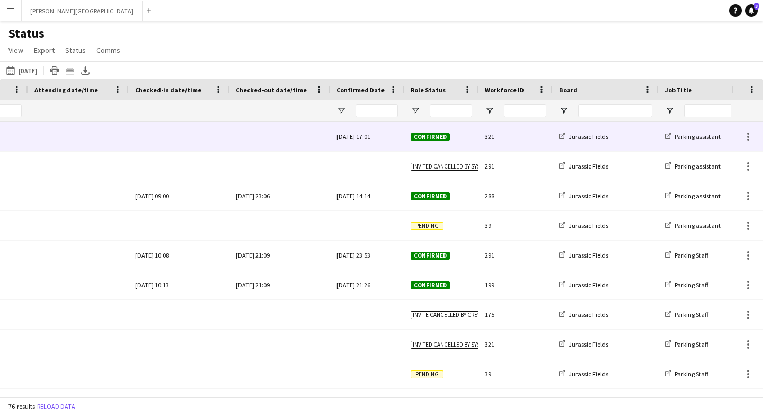
scroll to position [0, 376]
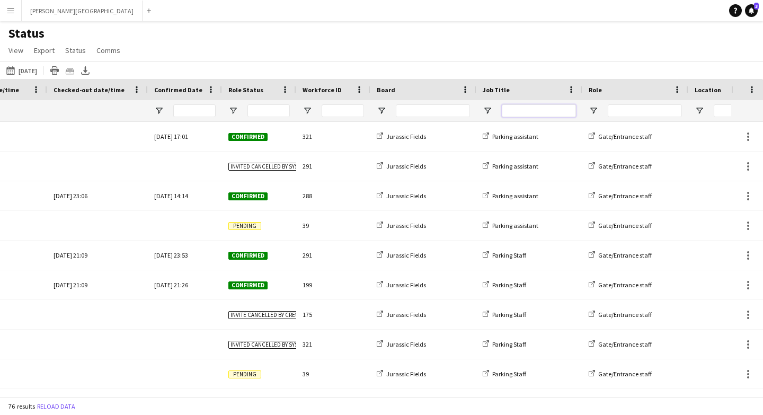
click at [557, 112] on input "Job Title Filter Input" at bounding box center [539, 110] width 74 height 13
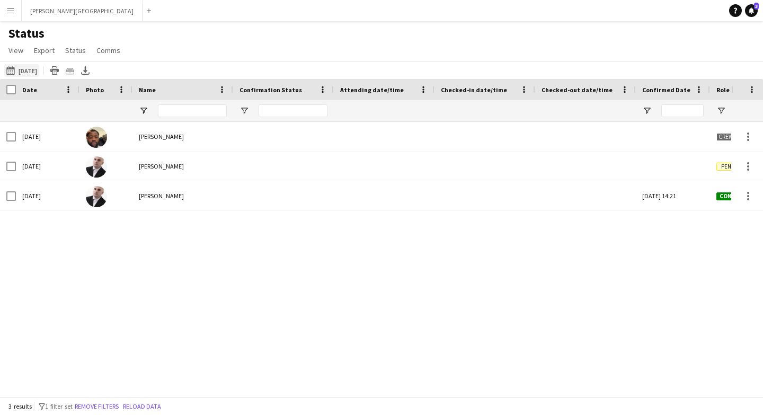
type input "*****"
click at [38, 68] on button "This Week Yesterday" at bounding box center [21, 70] width 35 height 13
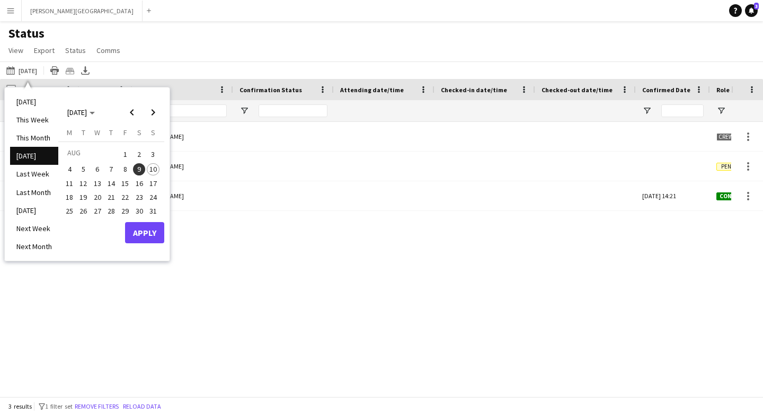
click at [151, 165] on span "10" at bounding box center [153, 169] width 13 height 13
click at [157, 235] on button "Apply" at bounding box center [144, 232] width 39 height 21
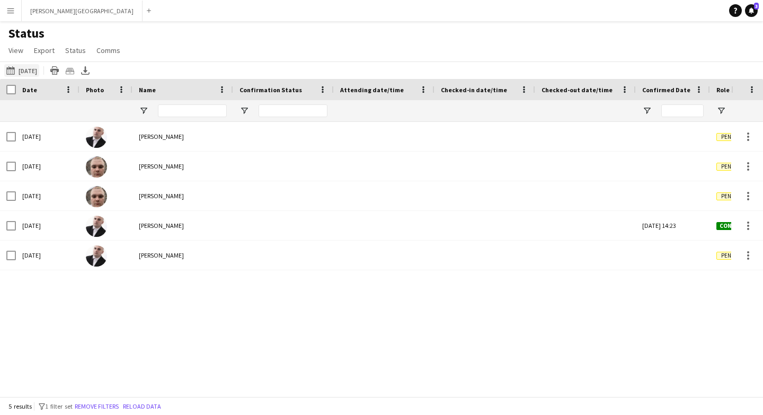
click at [13, 70] on app-icon "This Week" at bounding box center [12, 70] width 12 height 8
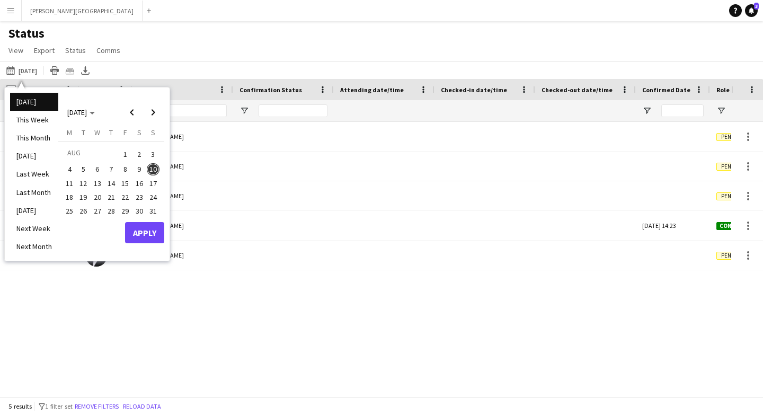
click at [155, 171] on span "10" at bounding box center [153, 169] width 13 height 13
click at [139, 239] on button "Apply" at bounding box center [144, 232] width 39 height 21
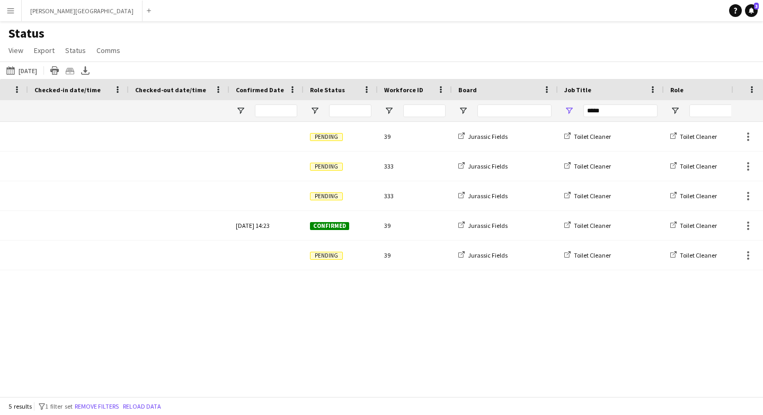
scroll to position [0, 448]
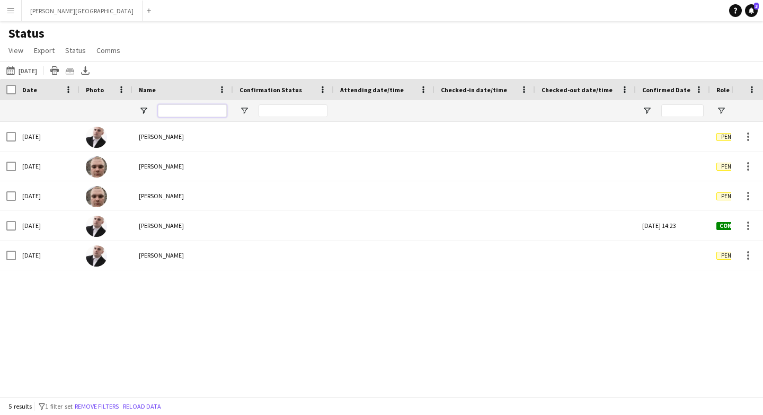
click at [188, 114] on input "Name Filter Input" at bounding box center [192, 110] width 69 height 13
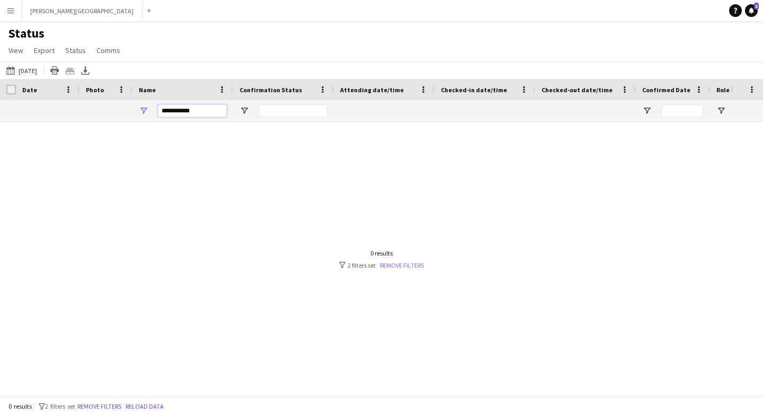
type input "**********"
click at [392, 264] on link "Remove filters" at bounding box center [402, 265] width 44 height 8
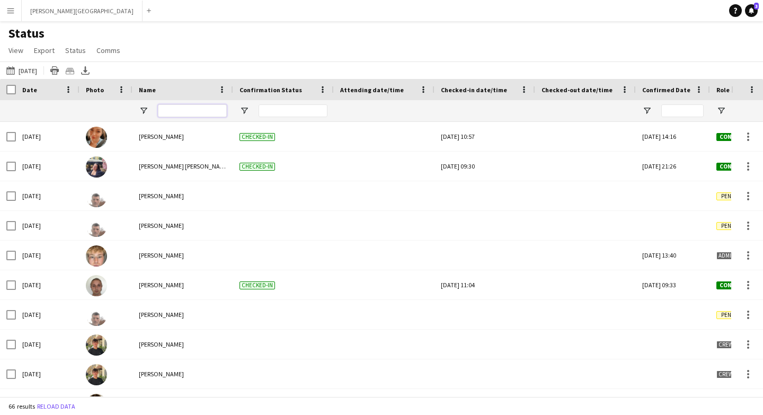
click at [194, 116] on input "Name Filter Input" at bounding box center [192, 110] width 69 height 13
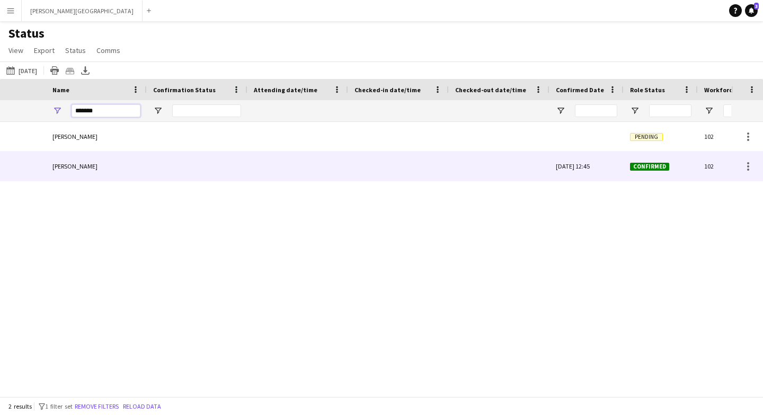
scroll to position [0, 86]
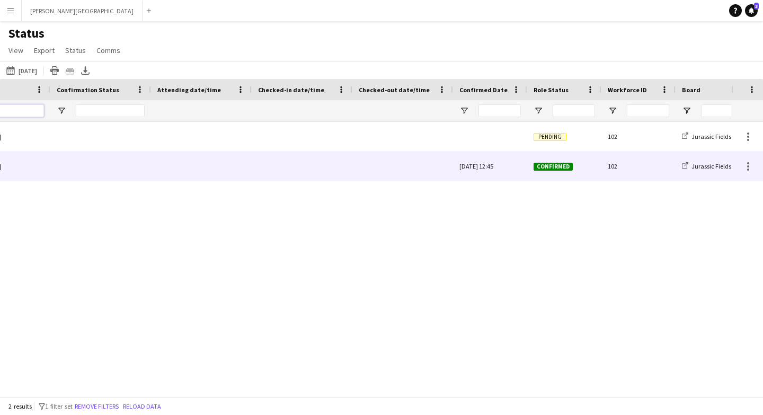
type input "******"
click at [288, 167] on div at bounding box center [302, 166] width 88 height 29
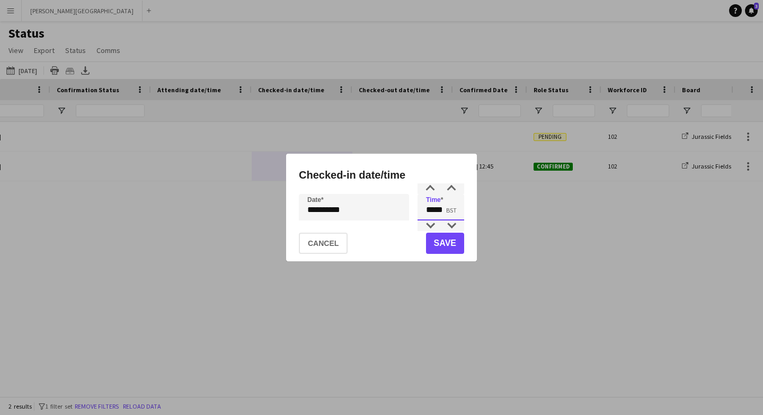
drag, startPoint x: 445, startPoint y: 210, endPoint x: 399, endPoint y: 210, distance: 46.1
click at [400, 210] on div "**********" at bounding box center [381, 207] width 165 height 27
click at [439, 212] on input "*****" at bounding box center [441, 207] width 47 height 27
type input "*****"
click at [448, 249] on button "Save" at bounding box center [445, 243] width 38 height 21
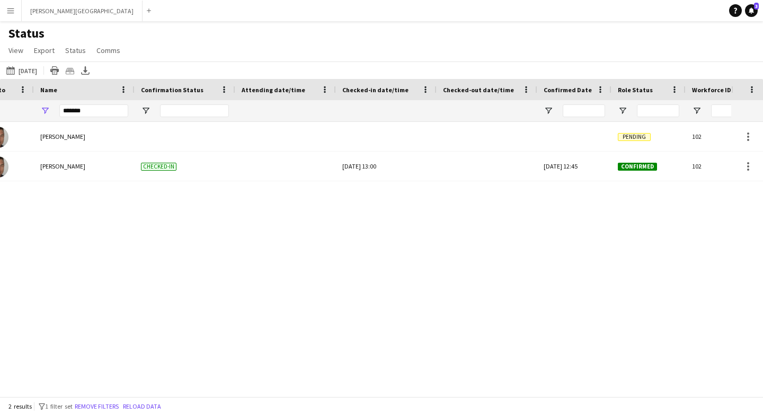
scroll to position [0, 0]
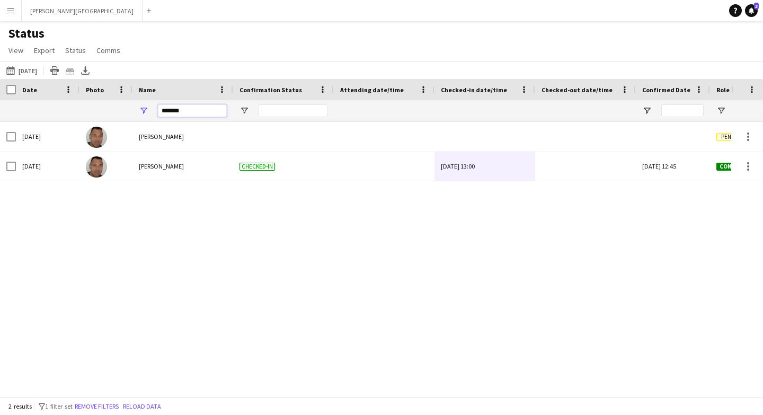
drag, startPoint x: 193, startPoint y: 112, endPoint x: 117, endPoint y: 112, distance: 75.8
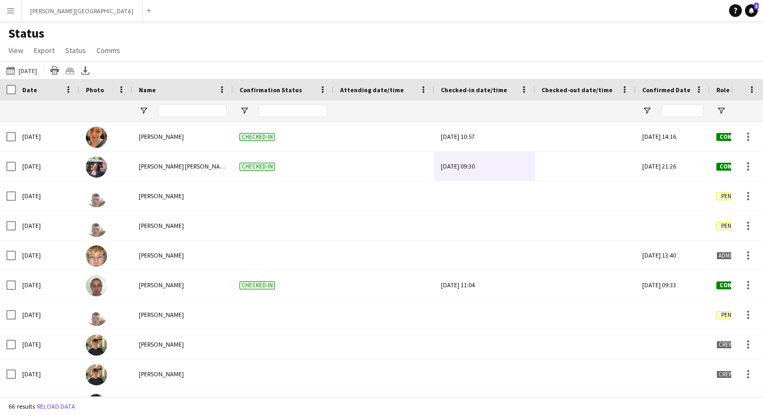
click at [294, 52] on div "Status View Views Default view New view Update view Delete view Edit name Custo…" at bounding box center [381, 43] width 763 height 36
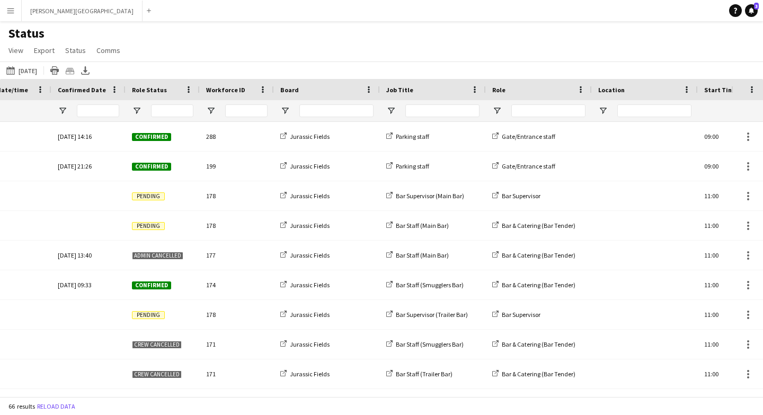
scroll to position [0, 615]
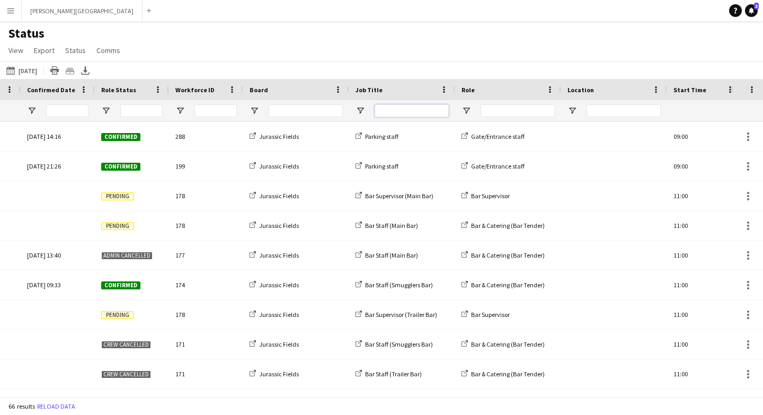
click at [445, 107] on input "Job Title Filter Input" at bounding box center [412, 110] width 74 height 13
type input "***"
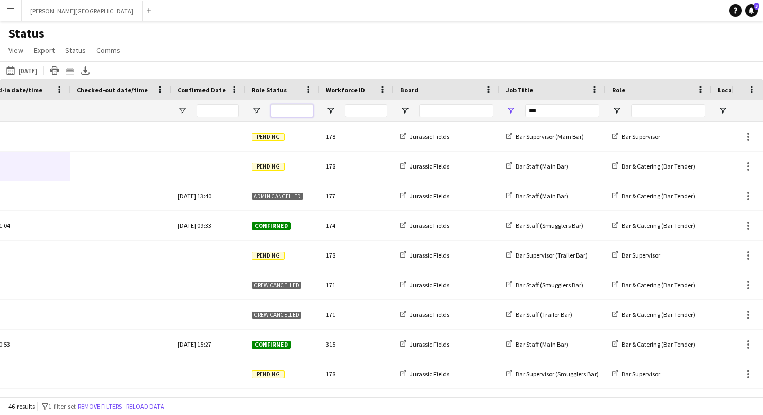
click at [293, 108] on input "Role Status Filter Input" at bounding box center [292, 110] width 42 height 13
type input "*********"
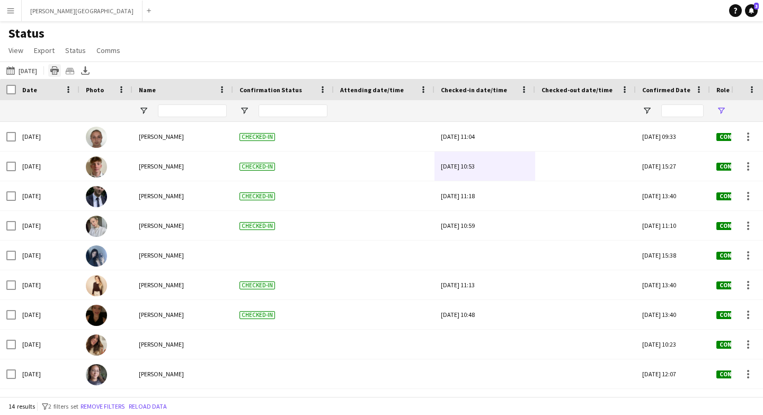
click at [55, 70] on icon at bounding box center [54, 72] width 8 height 6
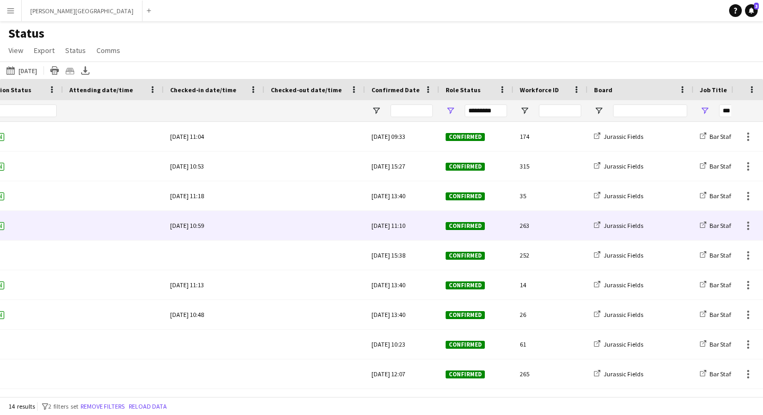
scroll to position [0, 471]
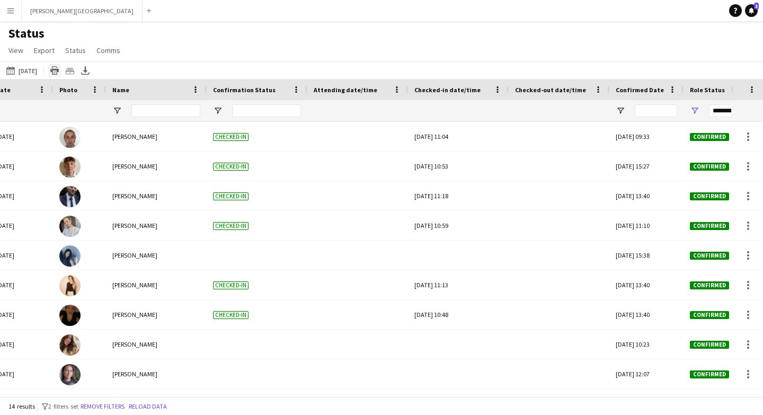
click at [55, 69] on icon at bounding box center [54, 72] width 8 height 6
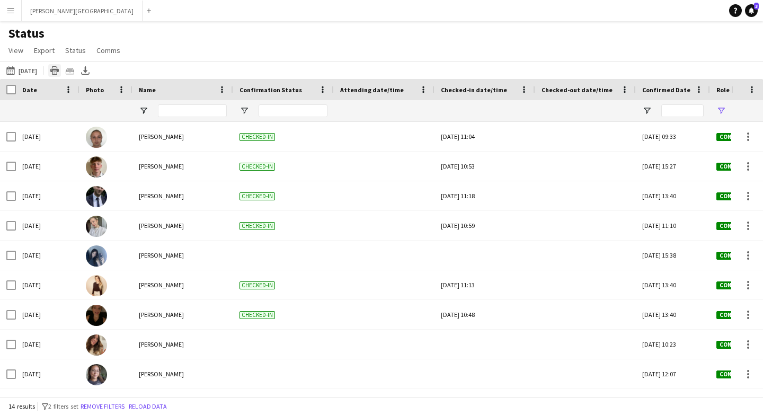
click at [51, 70] on icon at bounding box center [54, 72] width 8 height 6
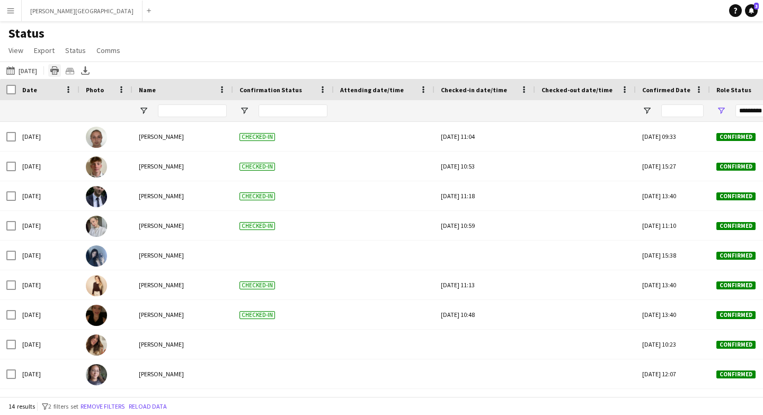
click at [50, 68] on icon "Print table" at bounding box center [54, 70] width 8 height 8
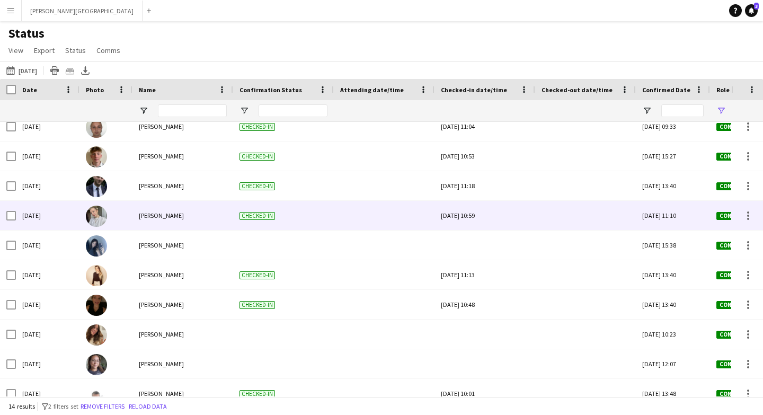
scroll to position [0, 0]
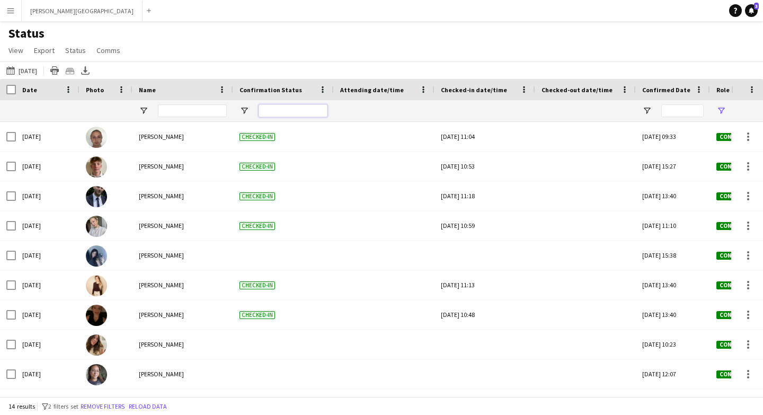
click at [268, 113] on input "Confirmation Status Filter Input" at bounding box center [293, 110] width 69 height 13
type input "*"
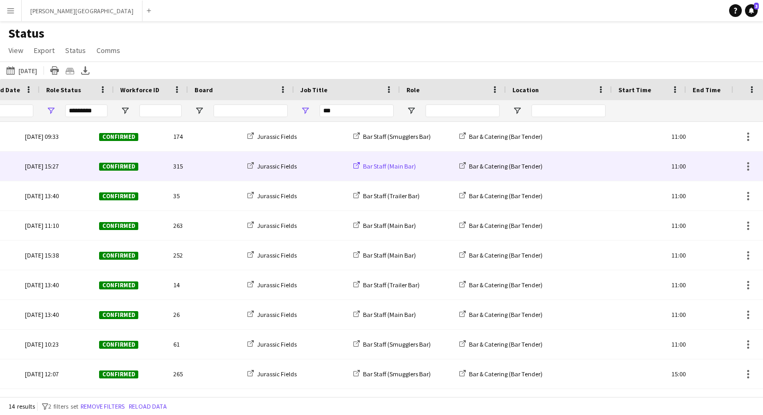
scroll to position [0, 617]
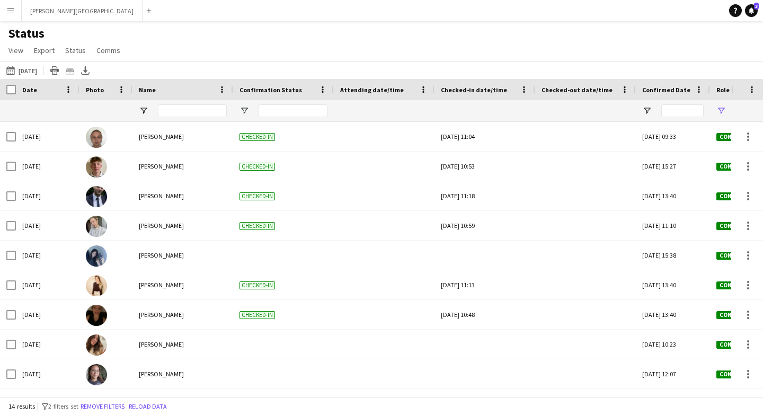
click at [21, 62] on div "Today Today Today This Week This Month Yesterday Last Week Last Month Tomorrow …" at bounding box center [381, 69] width 763 height 17
click at [29, 68] on button "Today Today" at bounding box center [21, 70] width 35 height 13
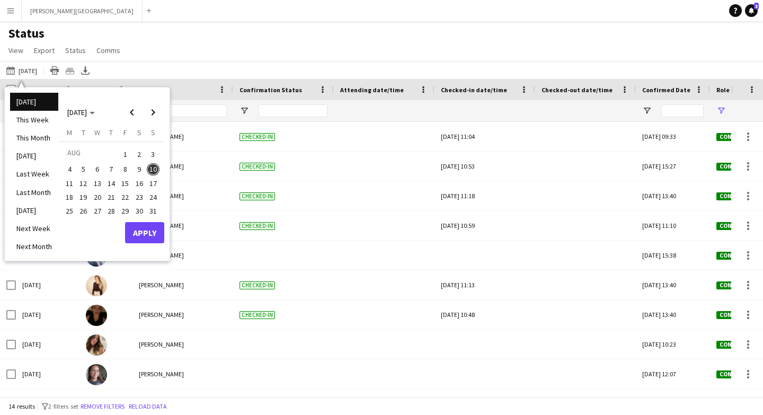
click at [73, 184] on span "11" at bounding box center [69, 183] width 13 height 13
click at [148, 238] on button "Apply" at bounding box center [144, 232] width 39 height 21
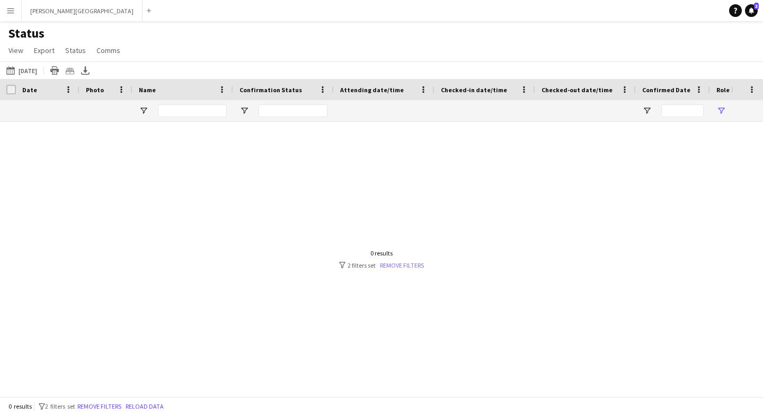
click at [398, 268] on link "Remove filters" at bounding box center [402, 265] width 44 height 8
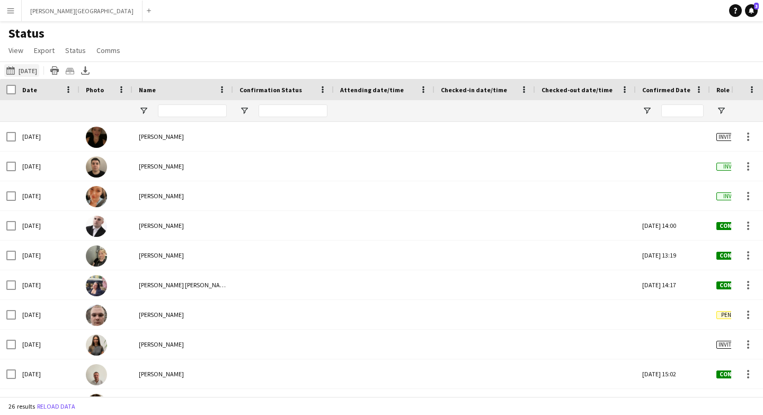
click at [32, 73] on button "Today Tomorrow" at bounding box center [21, 70] width 35 height 13
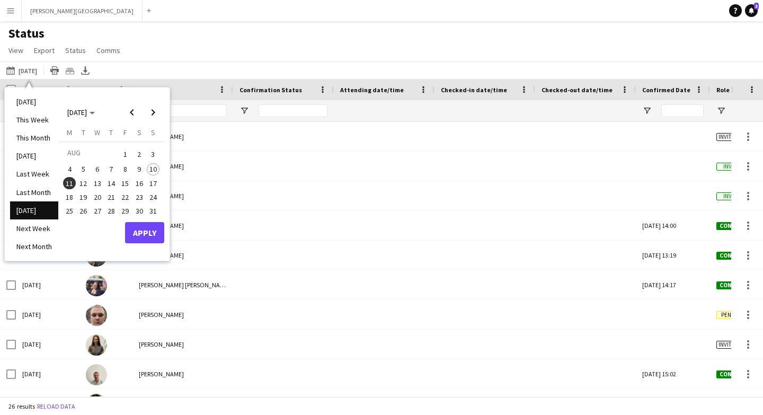
click at [68, 184] on span "11" at bounding box center [69, 183] width 13 height 13
click at [146, 236] on button "Apply" at bounding box center [144, 232] width 39 height 21
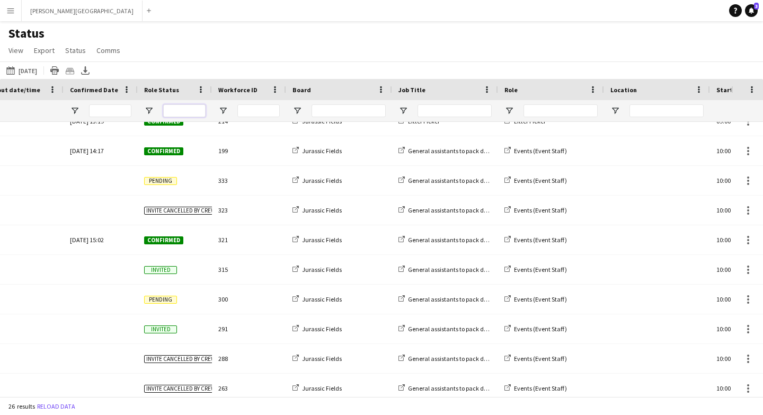
click at [182, 108] on input "Role Status Filter Input" at bounding box center [184, 110] width 42 height 13
type input "*********"
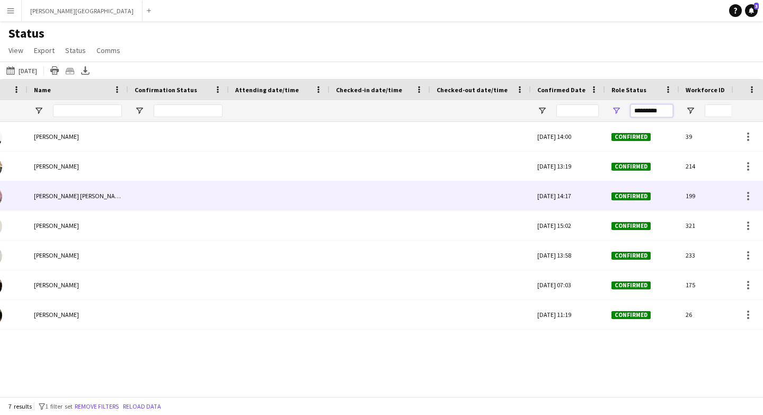
scroll to position [0, 81]
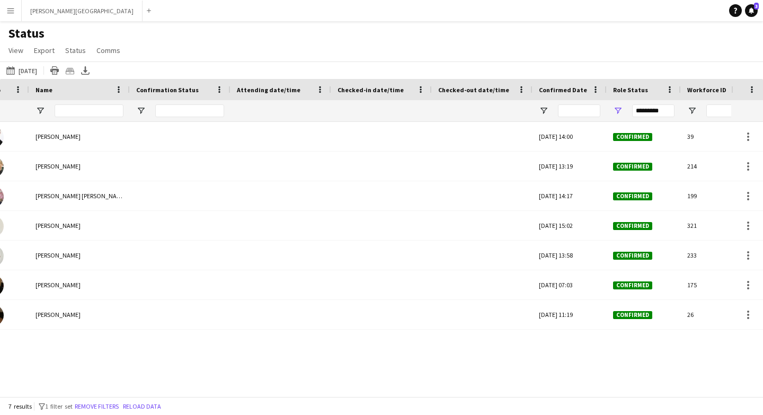
click at [36, 78] on div "Today Tomorrow Today This Week This Month Yesterday Last Week Last Month Tomorr…" at bounding box center [381, 69] width 763 height 17
click at [26, 69] on button "Today Tomorrow" at bounding box center [21, 70] width 35 height 13
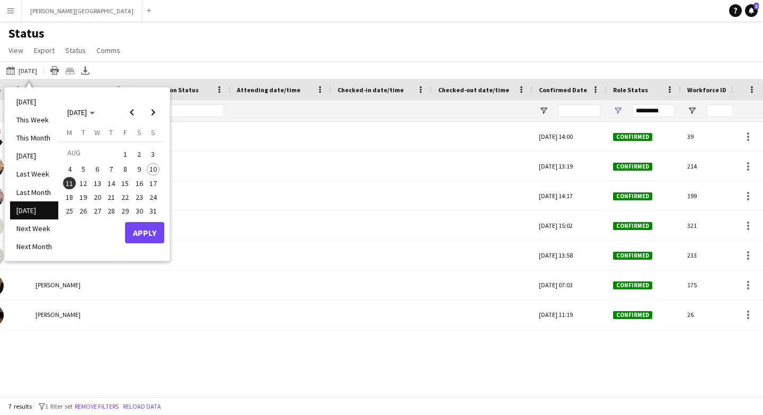
click at [83, 183] on span "12" at bounding box center [83, 183] width 13 height 13
click at [147, 243] on div "AUG 2025 AUG 2025 Monday M Tuesday T Wednesday W Thursday T Friday F Saturday S…" at bounding box center [111, 174] width 106 height 163
click at [139, 227] on button "Apply" at bounding box center [144, 232] width 39 height 21
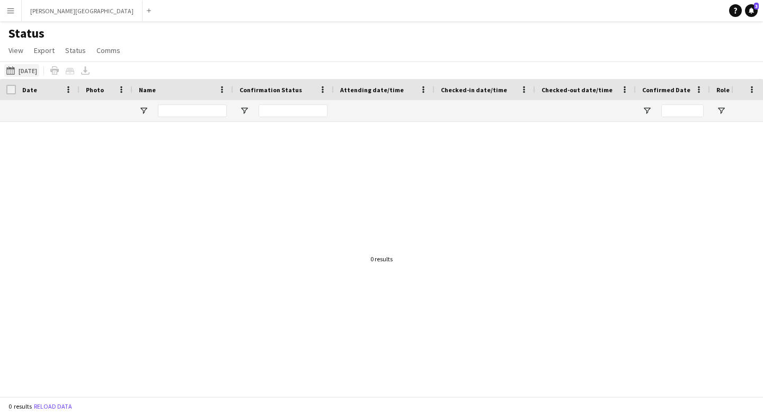
click at [39, 70] on button "12-08-2025 12-08-2025" at bounding box center [21, 70] width 35 height 13
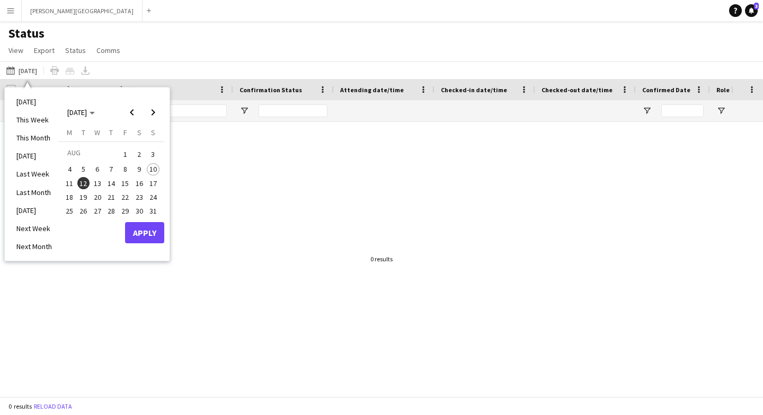
click at [85, 183] on span "12" at bounding box center [83, 183] width 13 height 13
click at [158, 243] on button "Apply" at bounding box center [144, 232] width 39 height 21
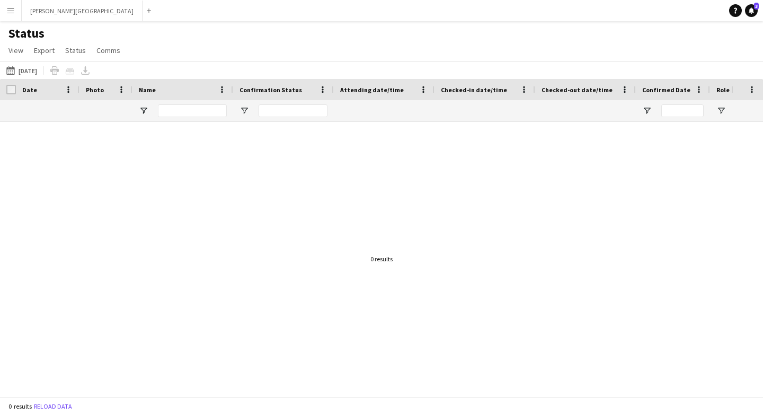
click at [204, 61] on div "12-08-2025 12-08-2025 Today This Week This Month Yesterday Last Week Last Month…" at bounding box center [381, 69] width 763 height 17
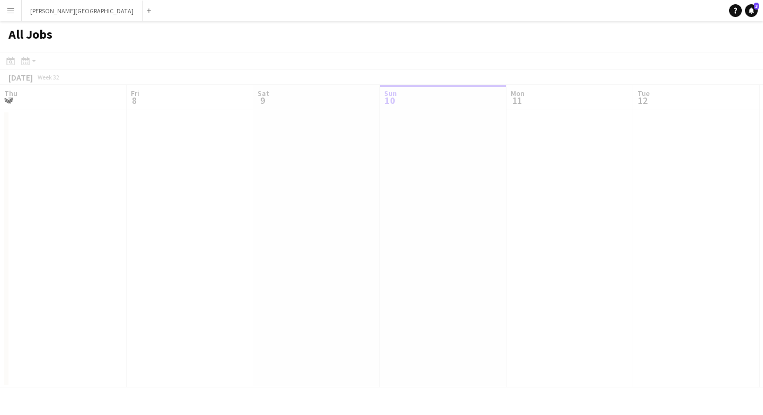
scroll to position [0, 253]
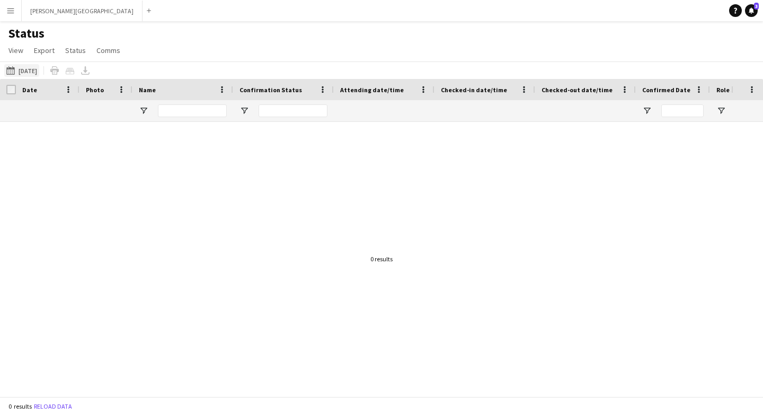
click at [26, 71] on button "12-08-2025 12-08-2025" at bounding box center [21, 70] width 35 height 13
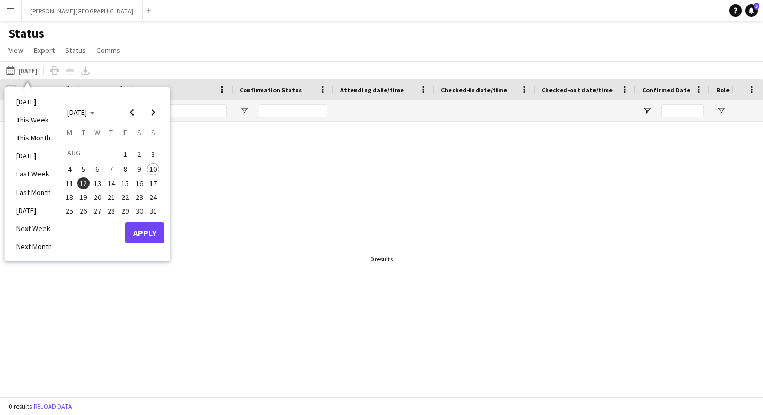
click at [70, 182] on span "11" at bounding box center [69, 183] width 13 height 13
click at [137, 232] on button "Apply" at bounding box center [144, 232] width 39 height 21
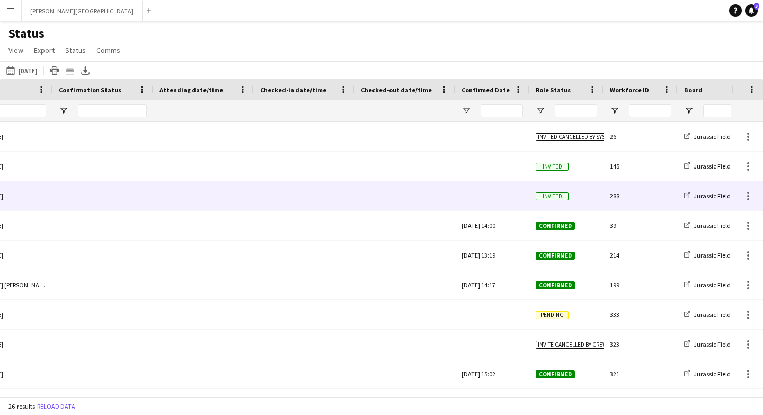
scroll to position [0, 242]
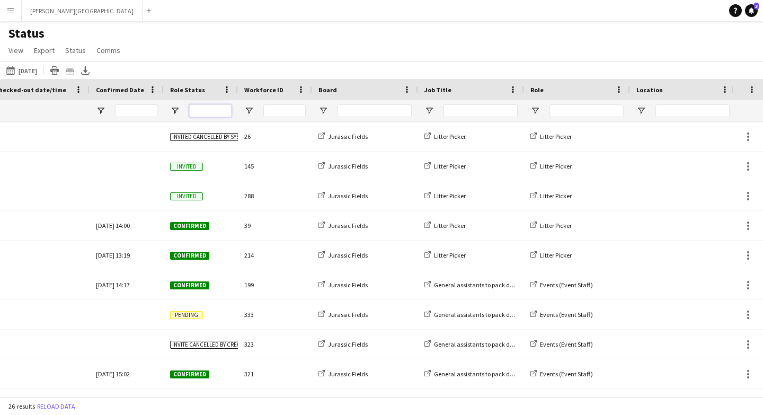
click at [206, 108] on input "Role Status Filter Input" at bounding box center [210, 110] width 42 height 13
type input "*********"
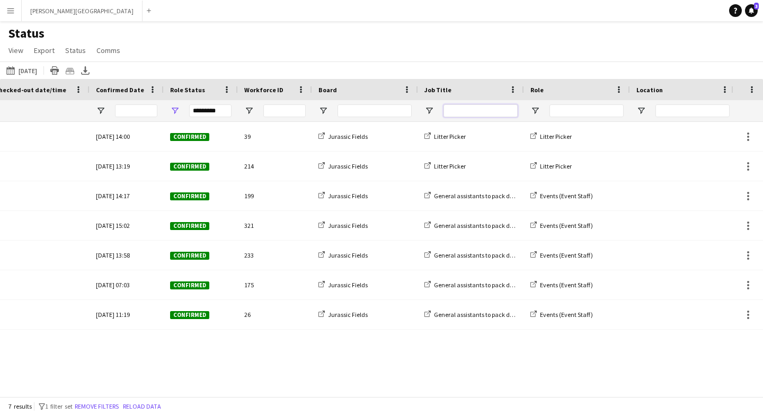
click at [498, 113] on input "Job Title Filter Input" at bounding box center [481, 110] width 74 height 13
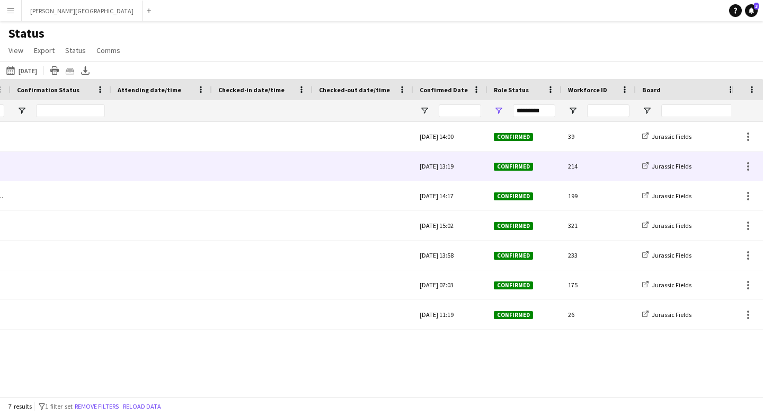
scroll to position [0, 184]
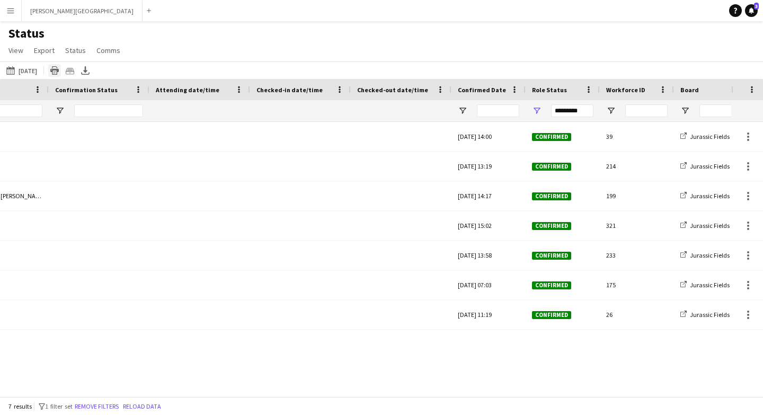
click at [59, 70] on icon at bounding box center [54, 72] width 8 height 6
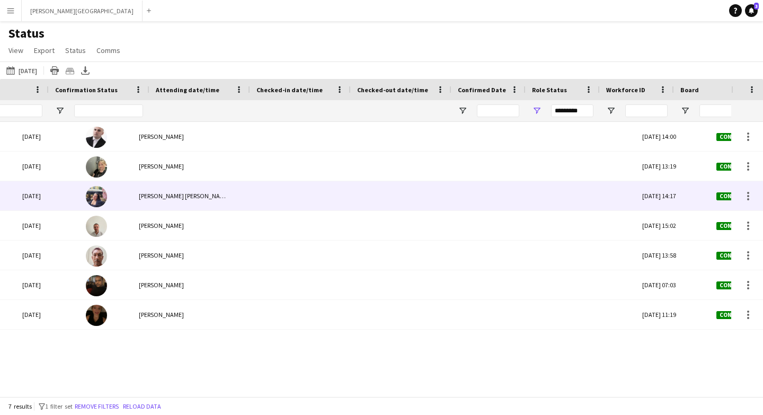
scroll to position [0, 0]
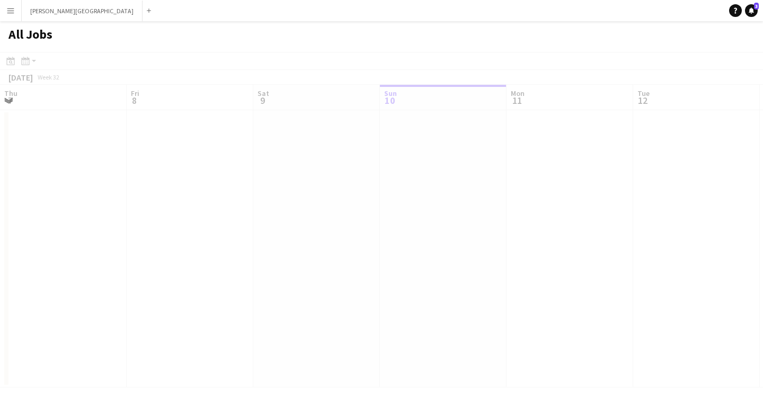
scroll to position [0, 253]
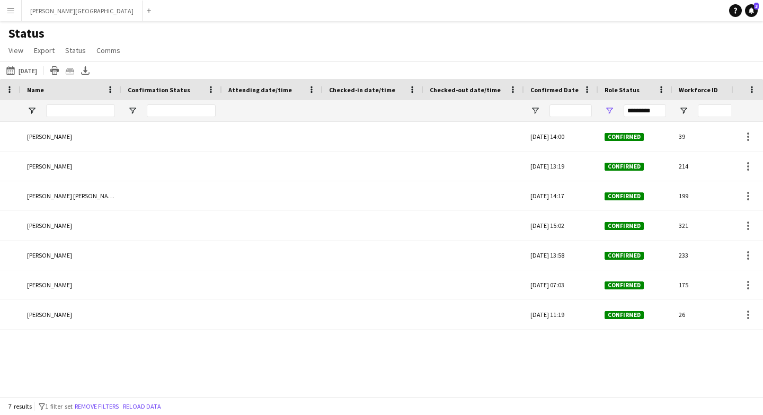
scroll to position [0, 246]
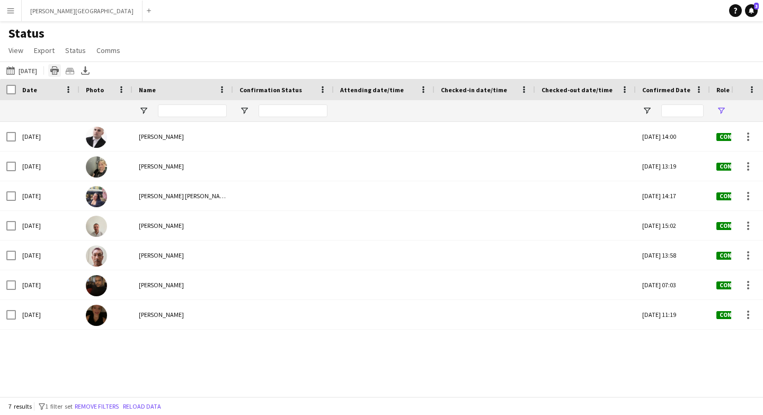
click at [59, 70] on icon at bounding box center [54, 72] width 8 height 6
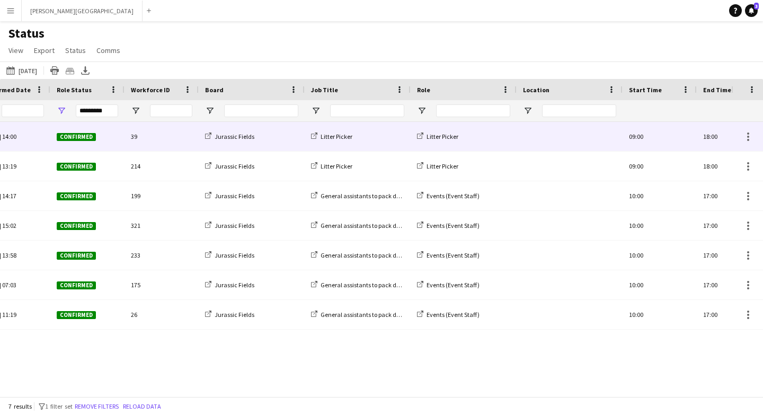
scroll to position [0, 638]
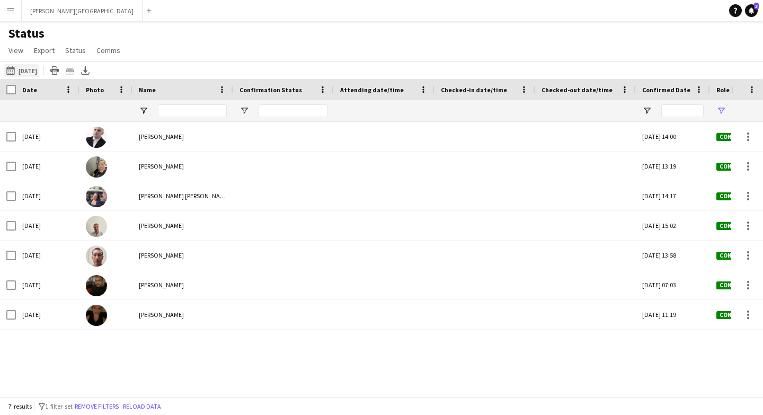
click at [33, 66] on button "Tomorrow Tomorrow" at bounding box center [21, 70] width 35 height 13
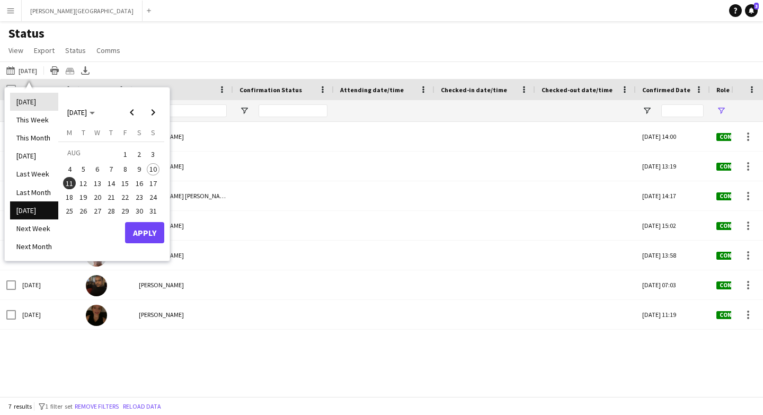
click at [38, 101] on li "[DATE]" at bounding box center [34, 102] width 48 height 18
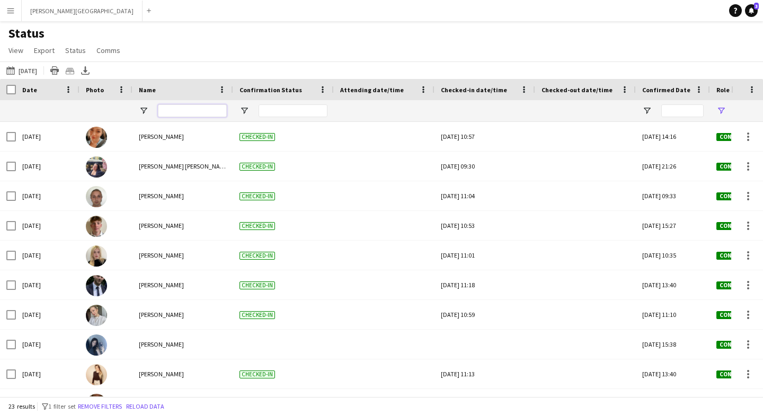
click at [199, 112] on input "Name Filter Input" at bounding box center [192, 110] width 69 height 13
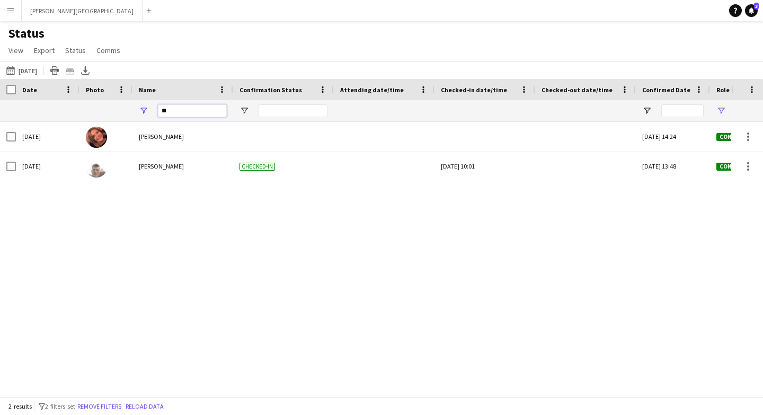
type input "*"
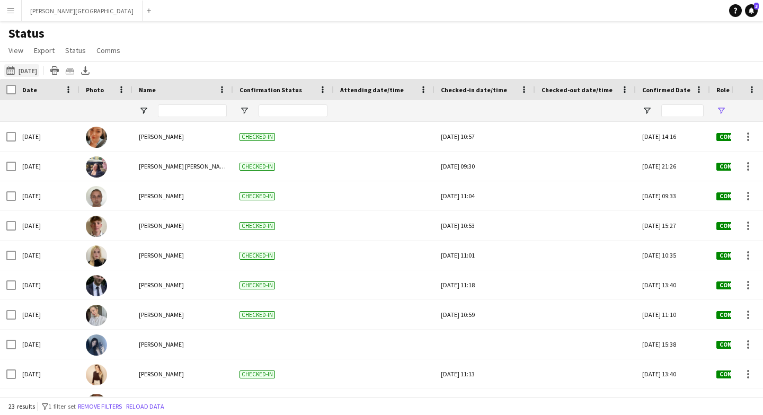
click at [23, 68] on button "Tomorrow Today" at bounding box center [21, 70] width 35 height 13
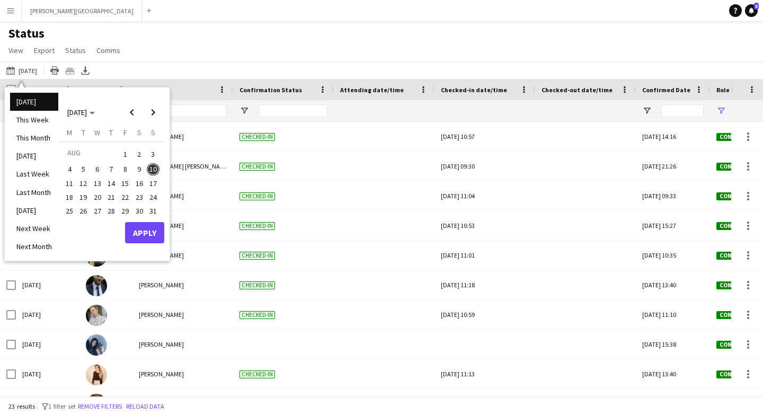
click at [68, 179] on span "11" at bounding box center [69, 183] width 13 height 13
click at [138, 235] on button "Apply" at bounding box center [144, 232] width 39 height 21
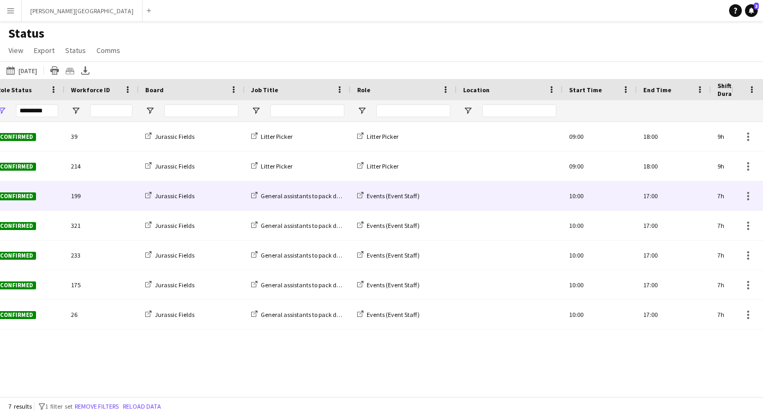
scroll to position [0, 519]
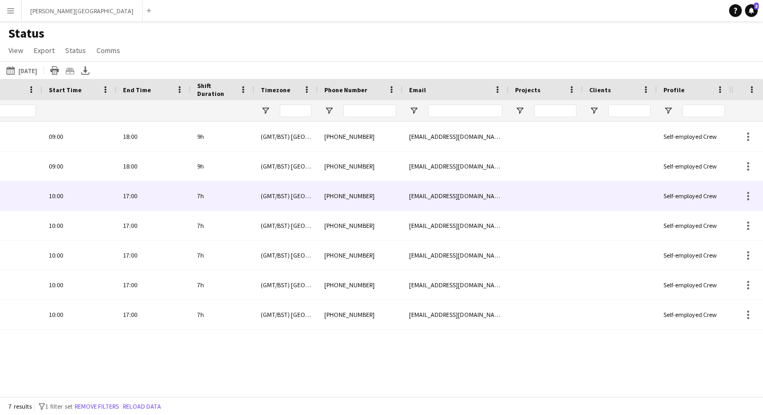
drag, startPoint x: 369, startPoint y: 197, endPoint x: 335, endPoint y: 196, distance: 33.4
click at [335, 196] on div "+447866406766" at bounding box center [360, 195] width 85 height 29
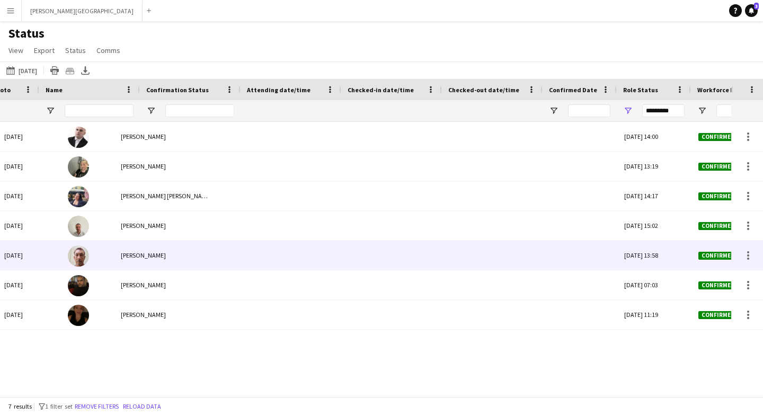
scroll to position [0, 0]
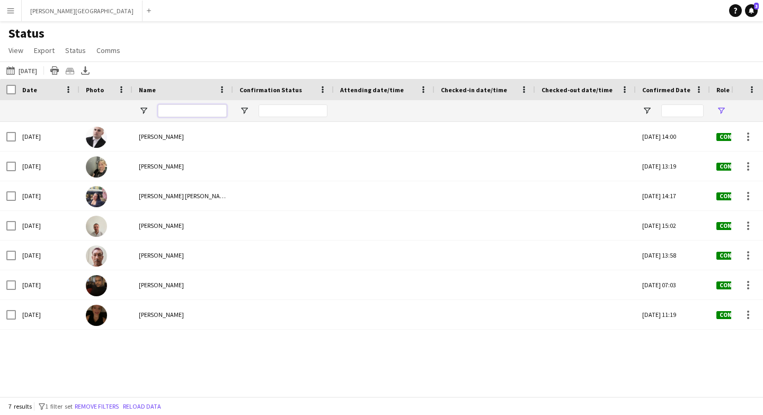
click at [184, 105] on input "Name Filter Input" at bounding box center [192, 110] width 69 height 13
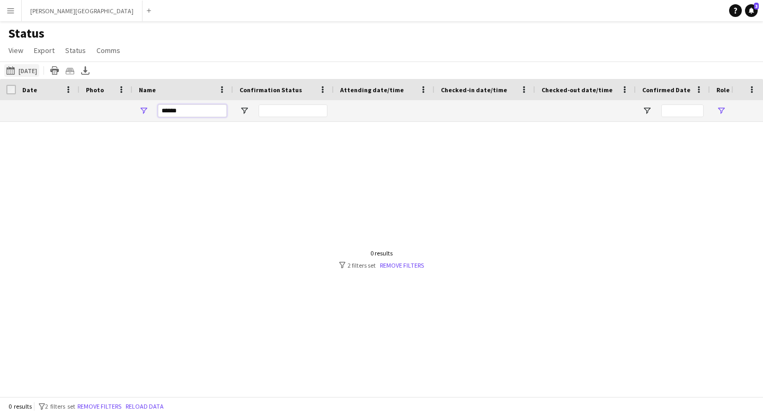
type input "******"
click at [31, 69] on button "Tomorrow Tomorrow" at bounding box center [21, 70] width 35 height 13
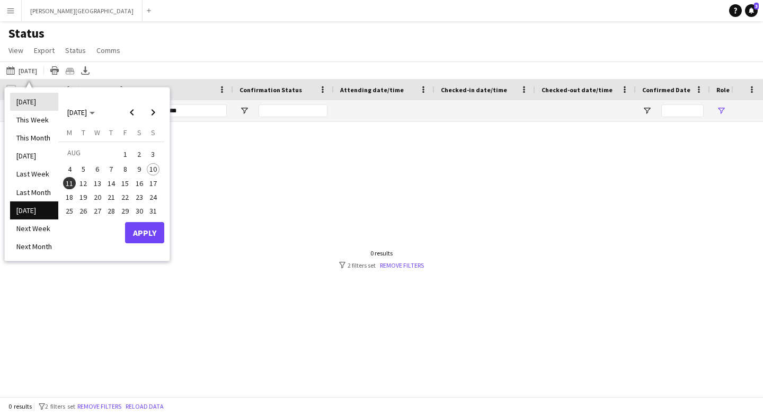
click at [38, 100] on li "[DATE]" at bounding box center [34, 102] width 48 height 18
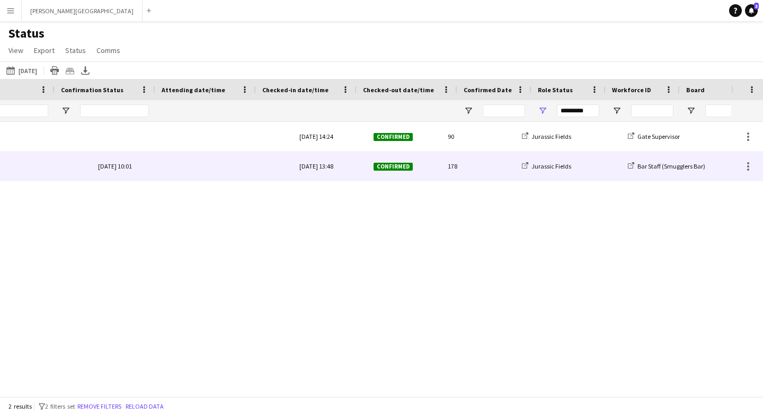
scroll to position [0, 343]
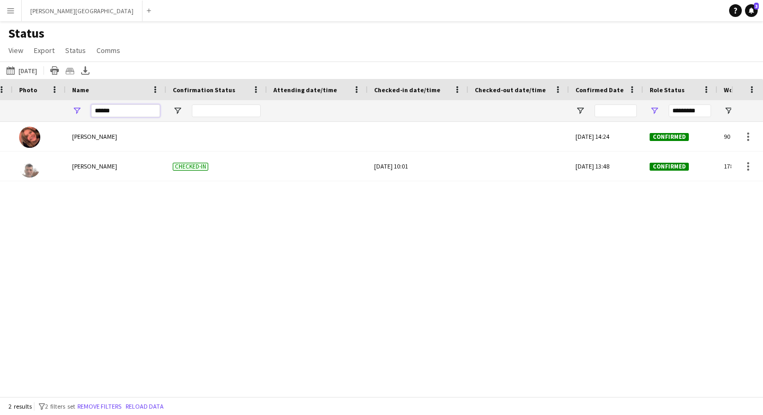
drag, startPoint x: 117, startPoint y: 116, endPoint x: 81, endPoint y: 112, distance: 36.3
click at [81, 112] on div "******" at bounding box center [116, 110] width 101 height 21
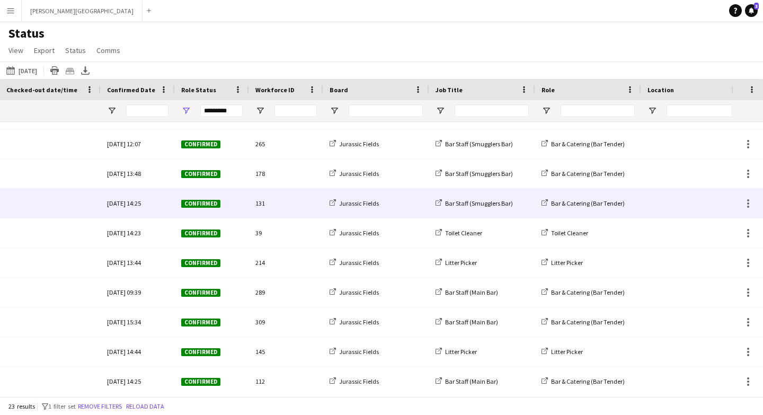
scroll to position [0, 511]
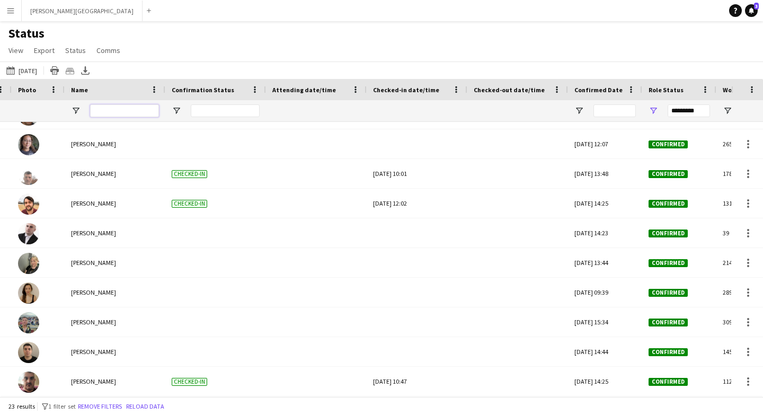
click at [108, 112] on input "Name Filter Input" at bounding box center [124, 110] width 69 height 13
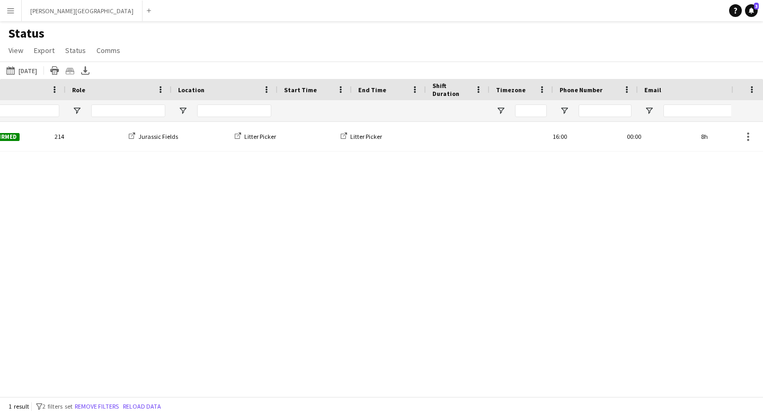
scroll to position [0, 683]
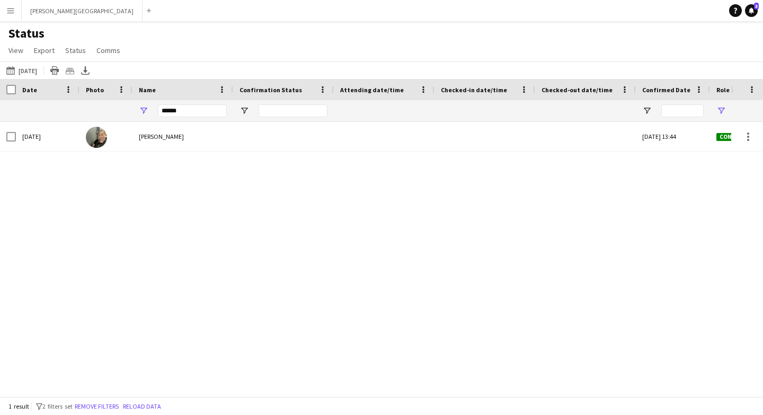
click at [270, 195] on div "214 Confirmed Wed, 6 Aug 2025 13:44 Sophie Green Sun, 10 Aug 2025" at bounding box center [365, 259] width 731 height 275
drag, startPoint x: 188, startPoint y: 112, endPoint x: 140, endPoint y: 112, distance: 47.2
click at [140, 112] on div "******" at bounding box center [183, 110] width 101 height 21
type input "****"
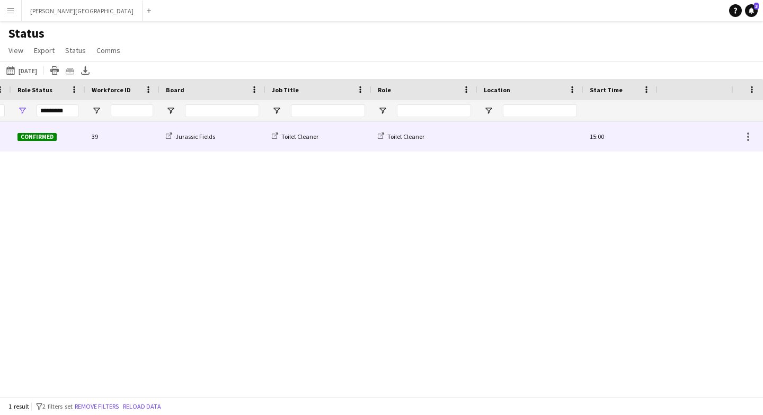
scroll to position [0, 139]
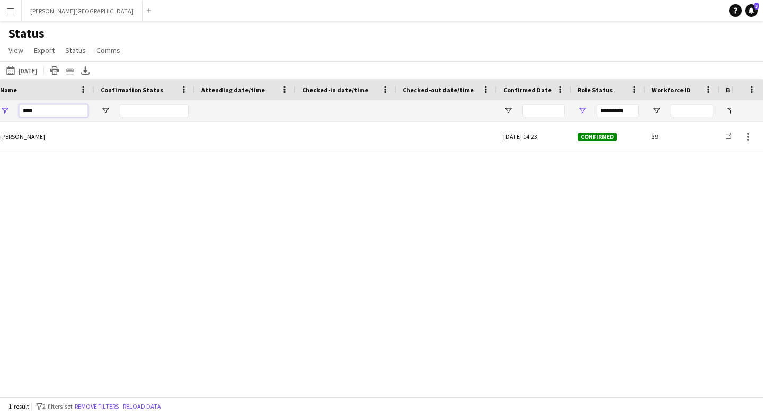
drag, startPoint x: 38, startPoint y: 109, endPoint x: 14, endPoint y: 109, distance: 23.9
click at [14, 109] on div "****" at bounding box center [44, 110] width 101 height 21
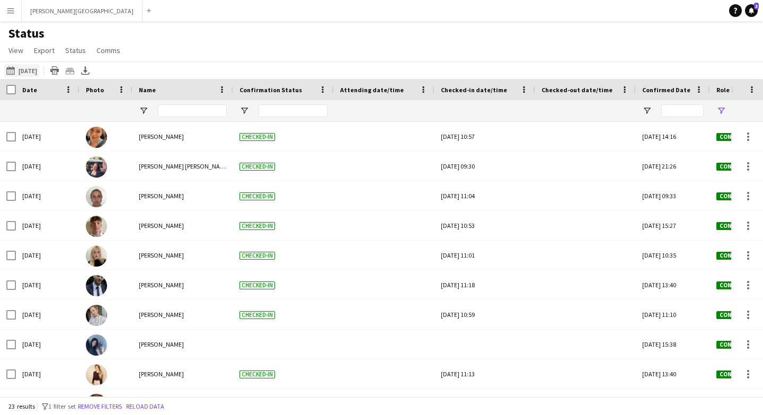
click at [31, 72] on button "Tomorrow Today" at bounding box center [21, 70] width 35 height 13
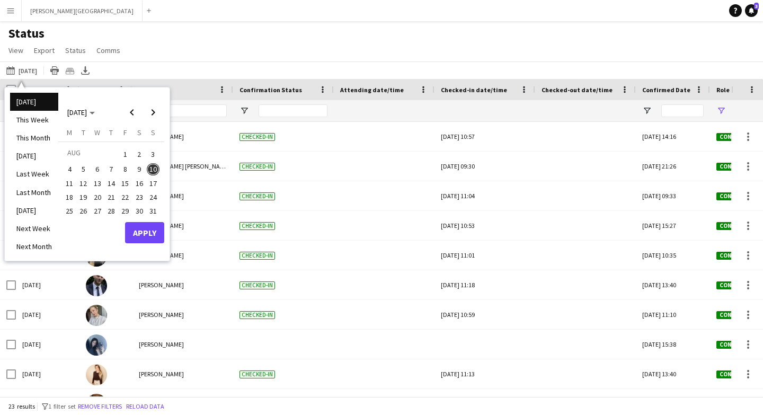
click at [69, 181] on span "11" at bounding box center [69, 183] width 13 height 13
click at [144, 233] on button "Apply" at bounding box center [144, 232] width 39 height 21
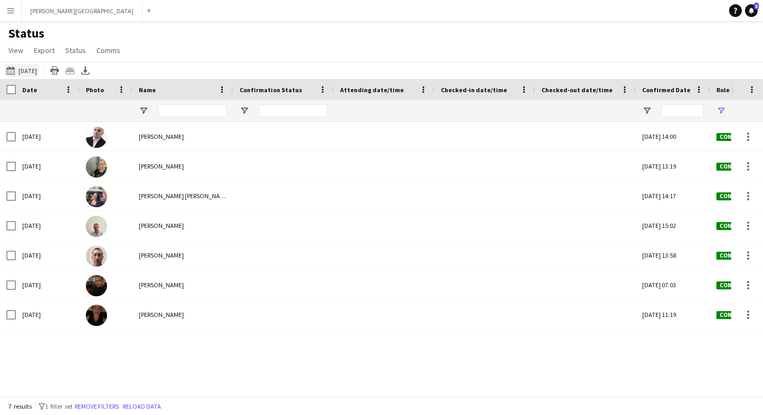
click at [39, 70] on button "Tomorrow Tomorrow" at bounding box center [21, 70] width 35 height 13
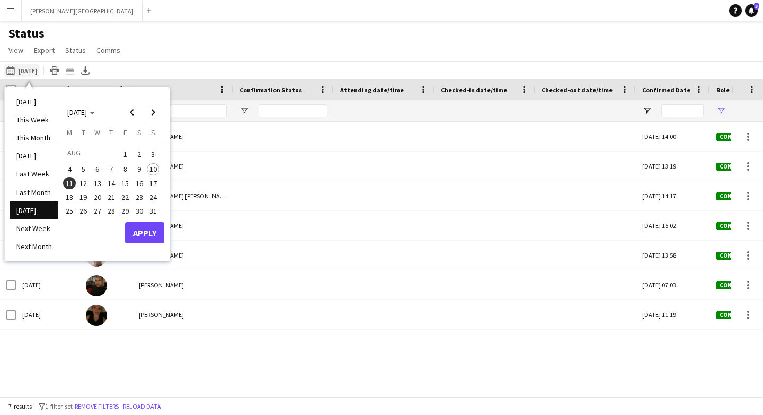
click at [39, 70] on button "Tomorrow Tomorrow" at bounding box center [21, 70] width 35 height 13
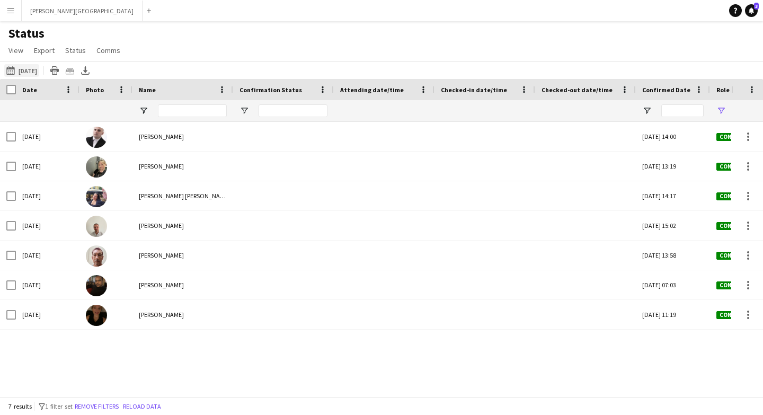
click at [39, 70] on button "Tomorrow Tomorrow" at bounding box center [21, 70] width 35 height 13
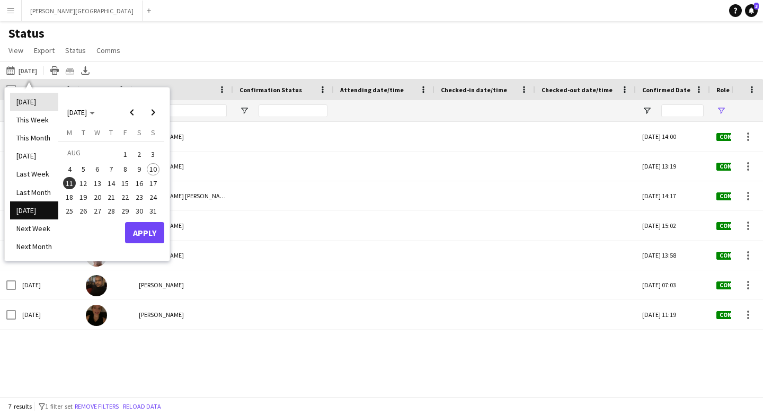
click at [33, 94] on li "[DATE]" at bounding box center [34, 102] width 48 height 18
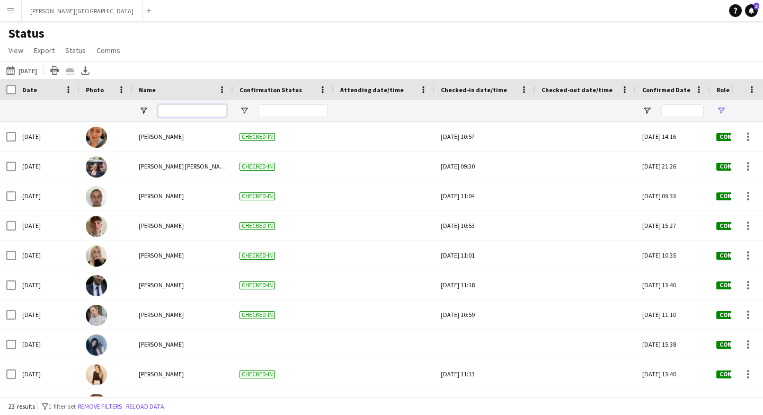
click at [186, 110] on input "Name Filter Input" at bounding box center [192, 110] width 69 height 13
type input "****"
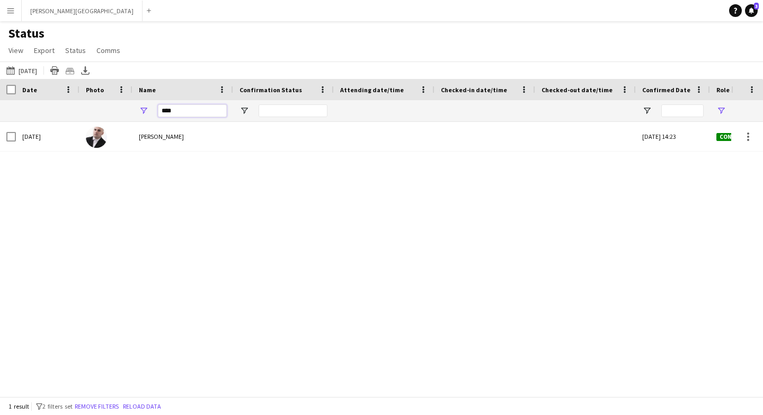
drag, startPoint x: 175, startPoint y: 108, endPoint x: 136, endPoint y: 108, distance: 39.2
click at [136, 108] on div "****" at bounding box center [183, 110] width 101 height 21
type input "****"
click at [29, 66] on button "Tomorrow Today" at bounding box center [21, 70] width 35 height 13
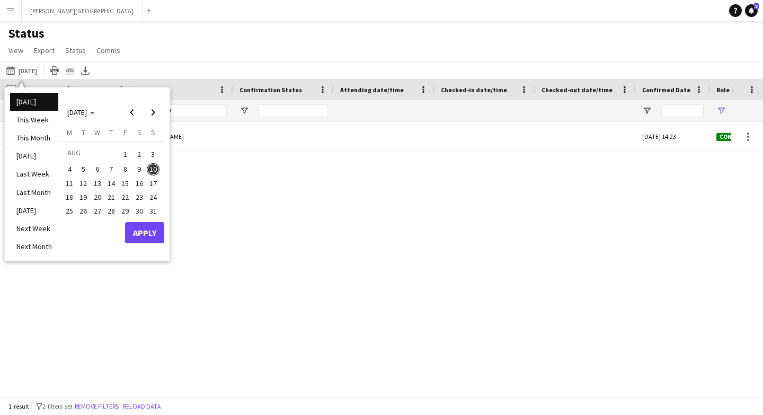
click at [70, 181] on span "11" at bounding box center [69, 183] width 13 height 13
click at [143, 233] on button "Apply" at bounding box center [144, 232] width 39 height 21
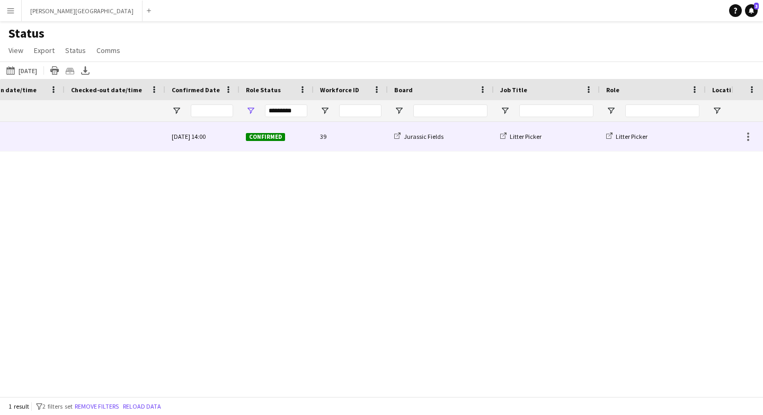
scroll to position [0, 451]
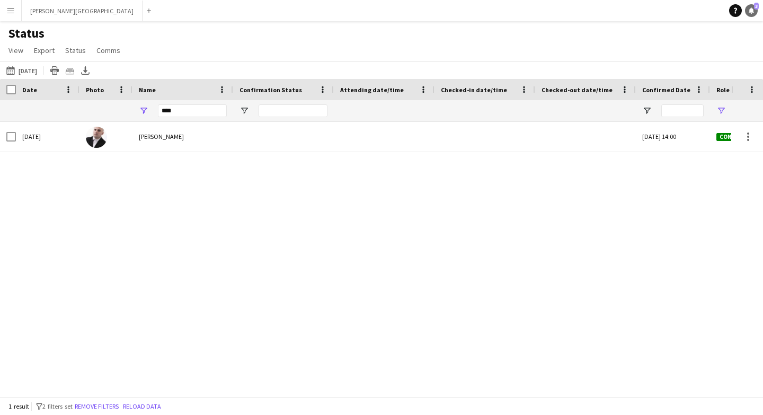
click at [757, 7] on span "3" at bounding box center [756, 6] width 5 height 7
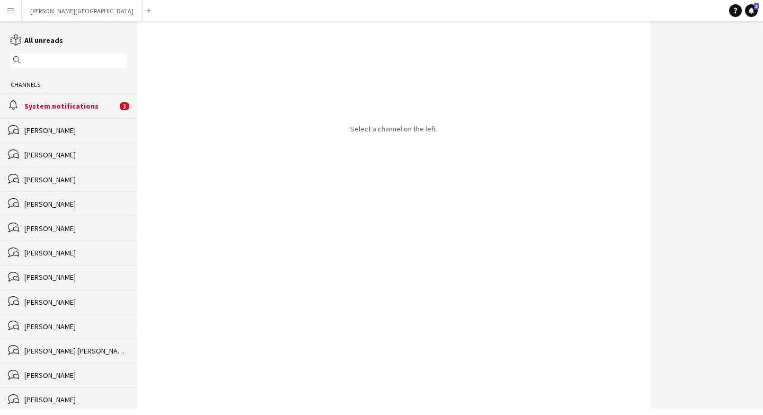
click at [68, 103] on div "System notifications" at bounding box center [70, 106] width 93 height 10
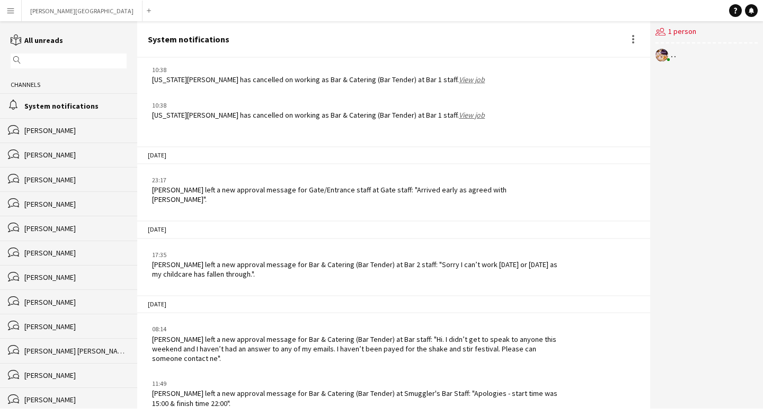
click at [10, 10] on app-icon "Menu" at bounding box center [10, 10] width 8 height 8
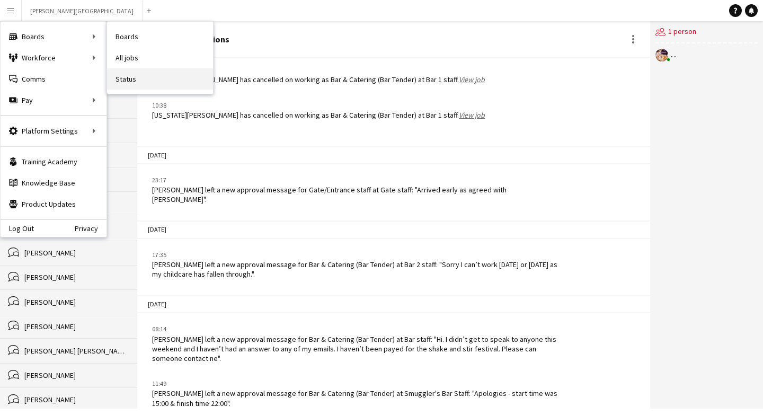
click at [141, 83] on link "Status" at bounding box center [160, 78] width 106 height 21
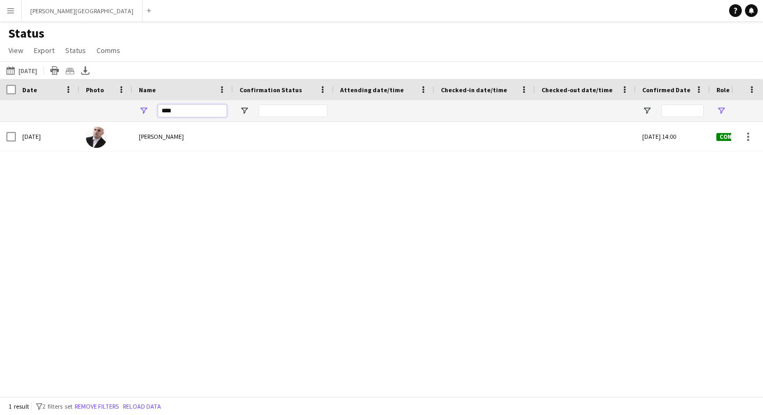
drag, startPoint x: 183, startPoint y: 108, endPoint x: 156, endPoint y: 108, distance: 27.0
click at [156, 108] on div "****" at bounding box center [183, 110] width 101 height 21
type input "***"
click at [394, 267] on link "Remove filters" at bounding box center [402, 265] width 44 height 8
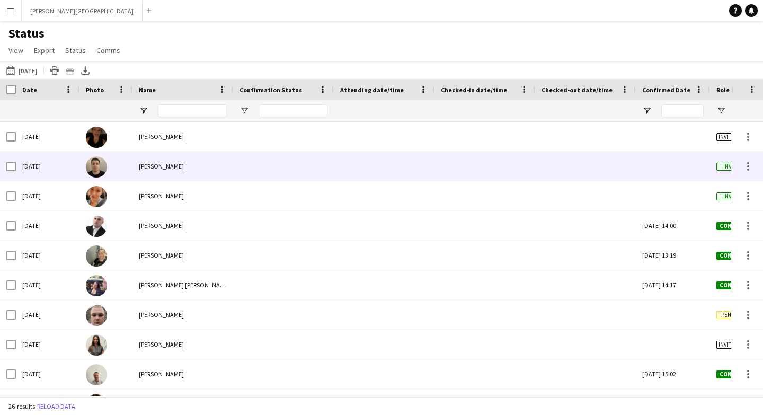
click at [208, 167] on div "[PERSON_NAME]" at bounding box center [183, 166] width 101 height 29
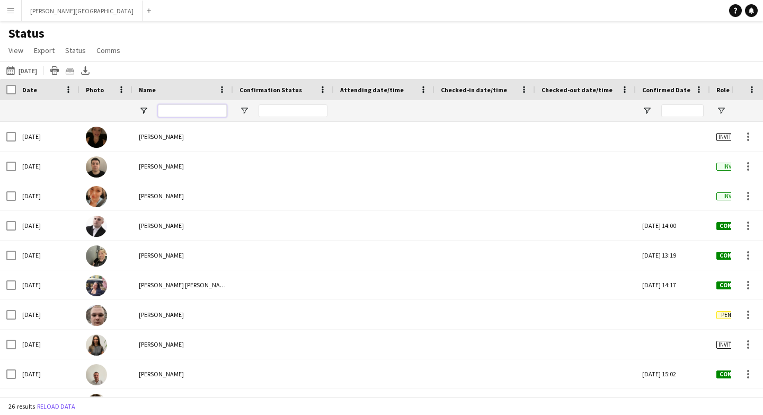
click at [171, 113] on input "Name Filter Input" at bounding box center [192, 110] width 69 height 13
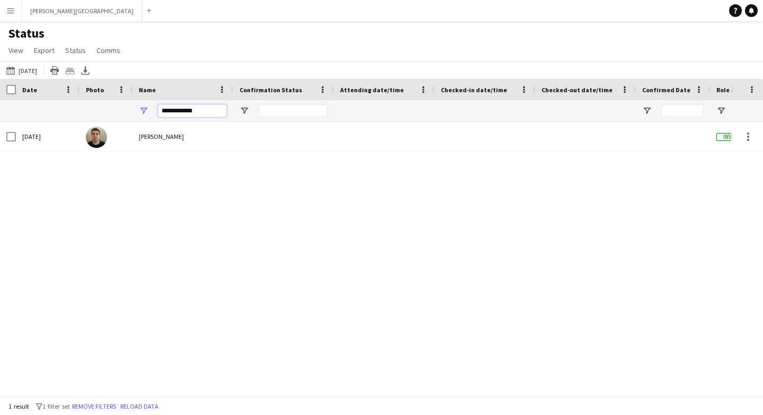
type input "**********"
drag, startPoint x: 204, startPoint y: 114, endPoint x: 133, endPoint y: 108, distance: 70.8
click at [133, 108] on div "**********" at bounding box center [183, 110] width 101 height 21
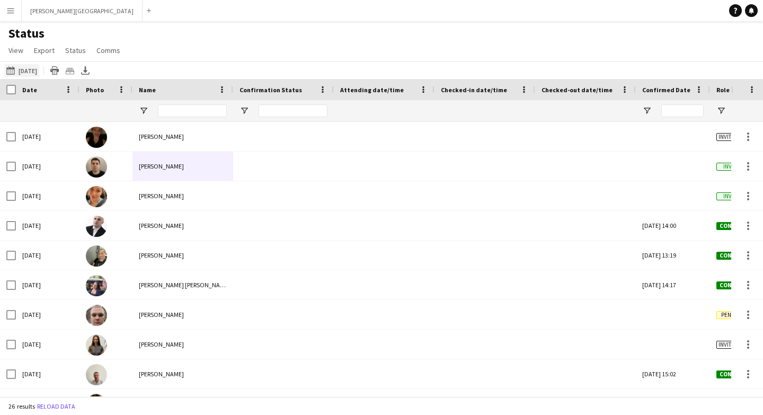
click at [24, 69] on button "Tomorrow Tomorrow" at bounding box center [21, 70] width 35 height 13
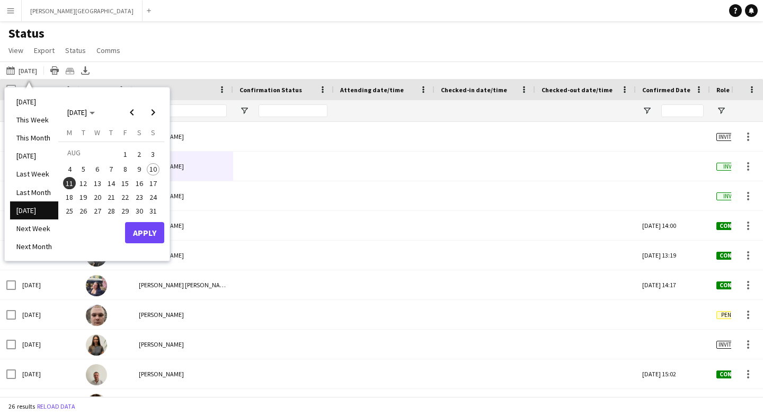
click at [155, 170] on span "10" at bounding box center [153, 169] width 13 height 13
click at [154, 242] on button "Apply" at bounding box center [144, 232] width 39 height 21
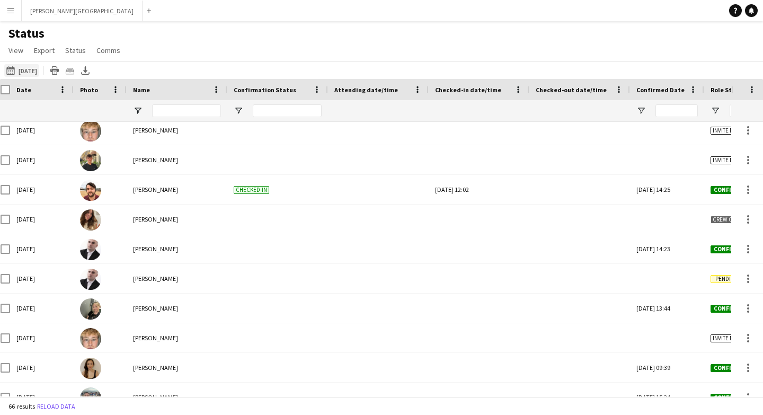
click at [23, 70] on button "Tomorrow Today" at bounding box center [21, 70] width 35 height 13
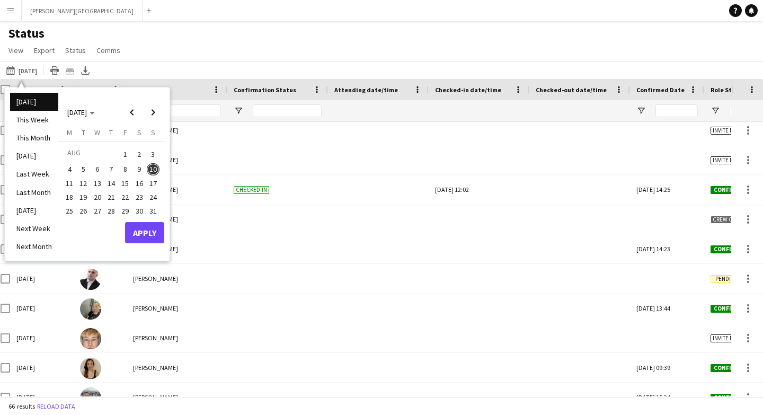
click at [143, 165] on span "9" at bounding box center [139, 169] width 13 height 13
click at [149, 243] on div "AUG 2025 AUG 2025 Monday M Tuesday T Wednesday W Thursday T Friday F Saturday S…" at bounding box center [111, 174] width 106 height 163
click at [138, 228] on button "Apply" at bounding box center [144, 232] width 39 height 21
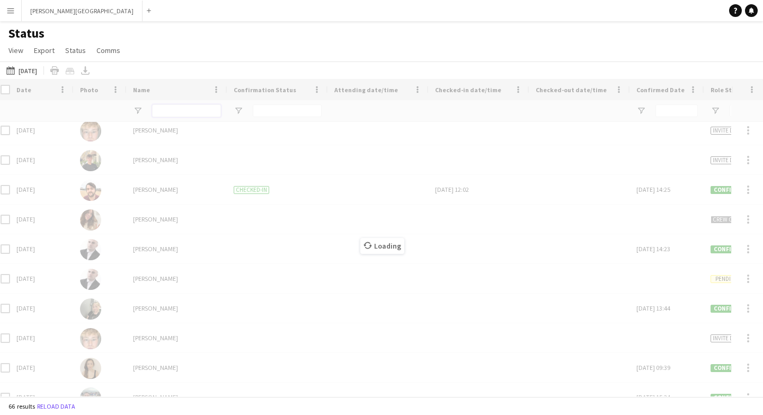
click at [166, 111] on input "Name Filter Input" at bounding box center [186, 110] width 69 height 13
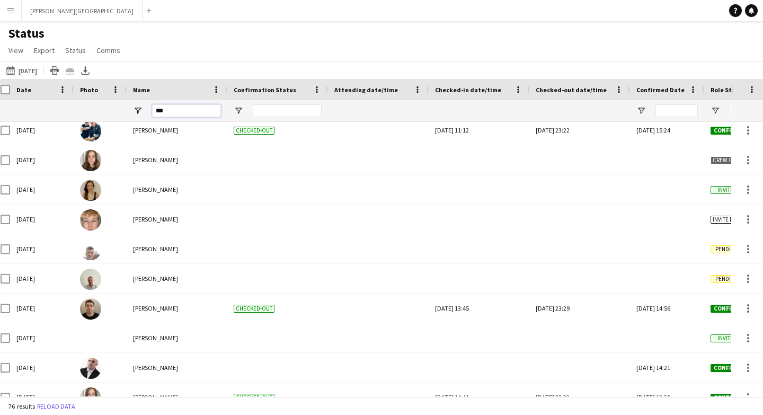
type input "****"
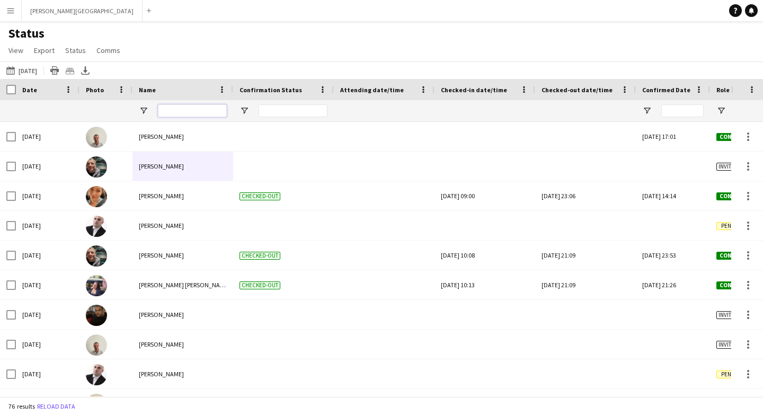
click at [166, 113] on input "Name Filter Input" at bounding box center [192, 110] width 69 height 13
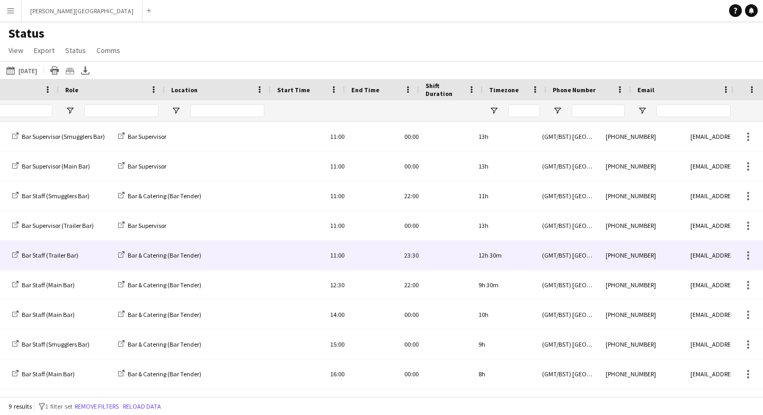
scroll to position [0, 959]
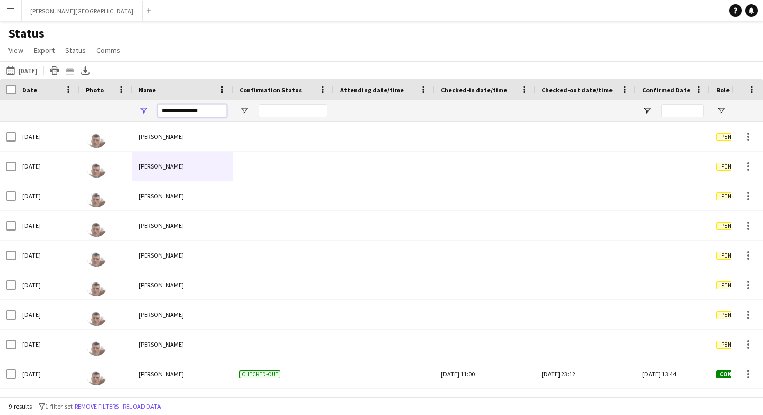
type input "**********"
drag, startPoint x: 210, startPoint y: 109, endPoint x: 148, endPoint y: 109, distance: 62.0
click at [152, 109] on div "**********" at bounding box center [183, 110] width 101 height 21
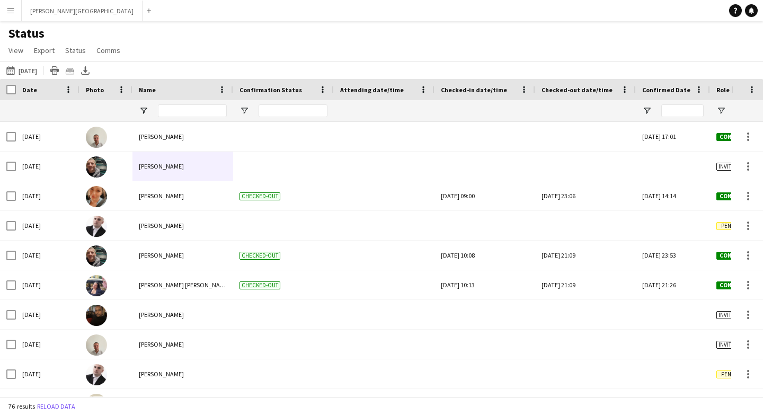
click at [36, 60] on app-page-menu "View Views Default view New view Update view Delete view Edit name Customise vi…" at bounding box center [65, 51] width 131 height 20
click at [36, 73] on button "Tomorrow Yesterday" at bounding box center [21, 70] width 35 height 13
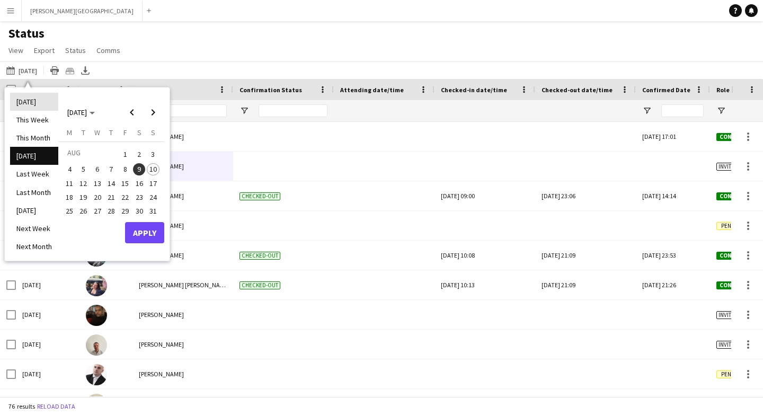
click at [32, 102] on li "[DATE]" at bounding box center [34, 102] width 48 height 18
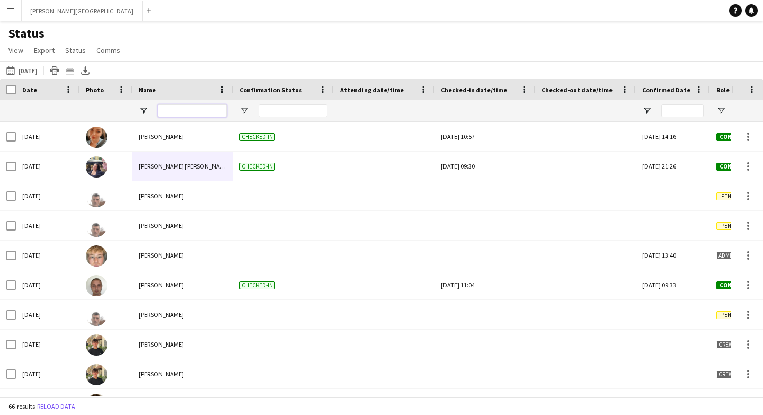
click at [178, 109] on input "Name Filter Input" at bounding box center [192, 110] width 69 height 13
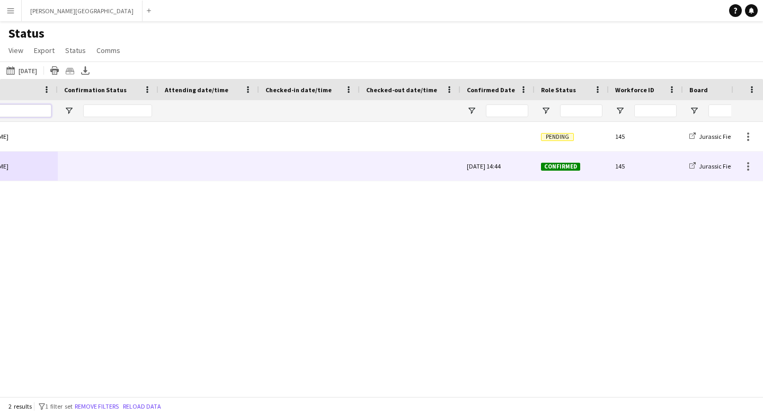
scroll to position [0, 292]
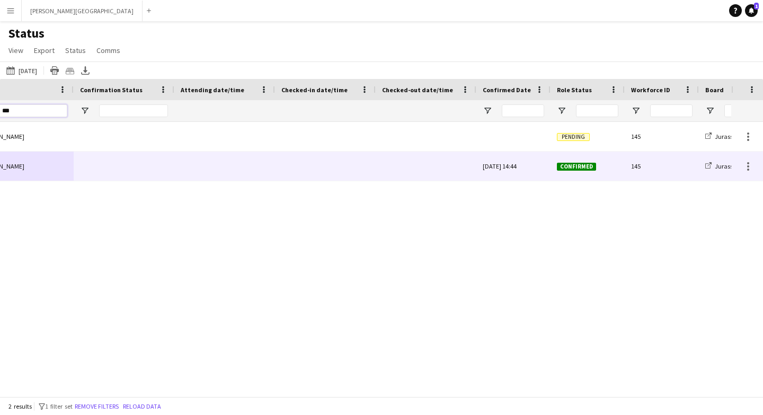
type input "***"
click at [320, 171] on div at bounding box center [325, 166] width 88 height 29
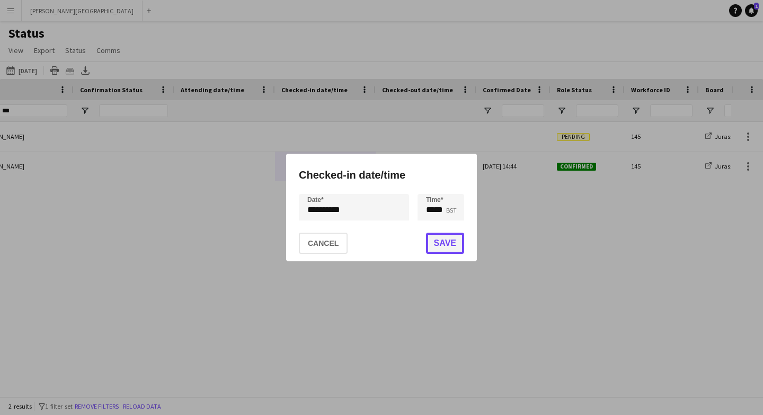
click at [440, 244] on button "Save" at bounding box center [445, 243] width 38 height 21
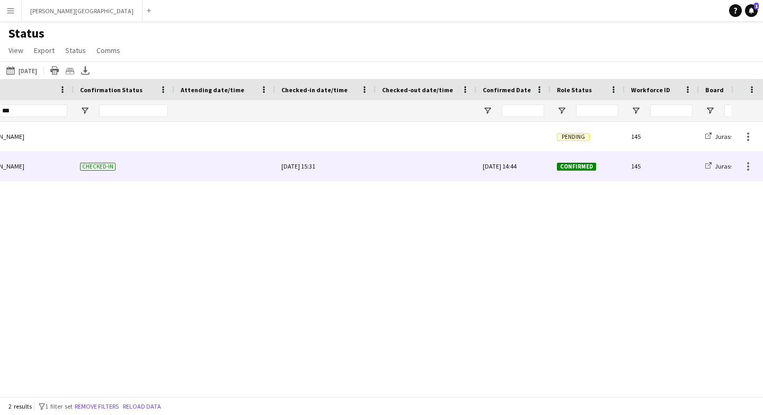
click at [312, 167] on div "Sun, 10 Aug 2025 15:31" at bounding box center [325, 166] width 88 height 29
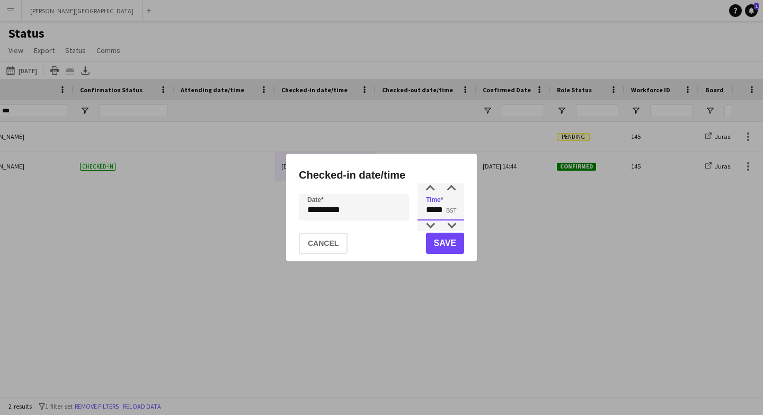
drag, startPoint x: 446, startPoint y: 211, endPoint x: 410, endPoint y: 211, distance: 36.0
click at [411, 211] on div "**********" at bounding box center [381, 207] width 165 height 27
type input "*****"
click at [452, 239] on button "Save" at bounding box center [445, 243] width 38 height 21
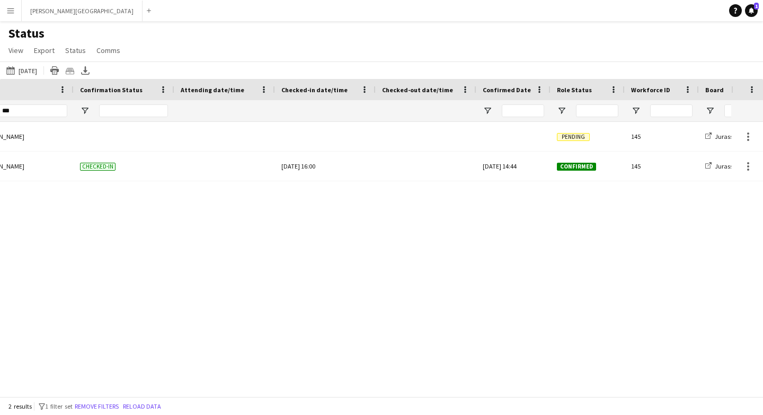
click at [303, 232] on div "Pending 145 Jurassic Fields Litter Picker Ben Griffiths-Hammond Sun, 10 Aug 202…" at bounding box center [365, 259] width 731 height 275
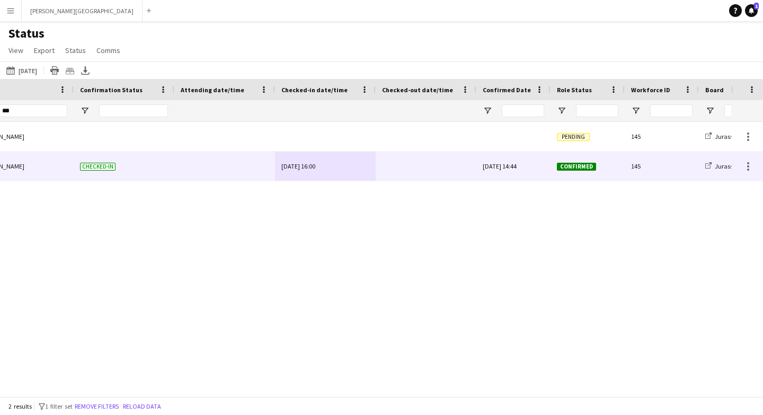
scroll to position [0, 0]
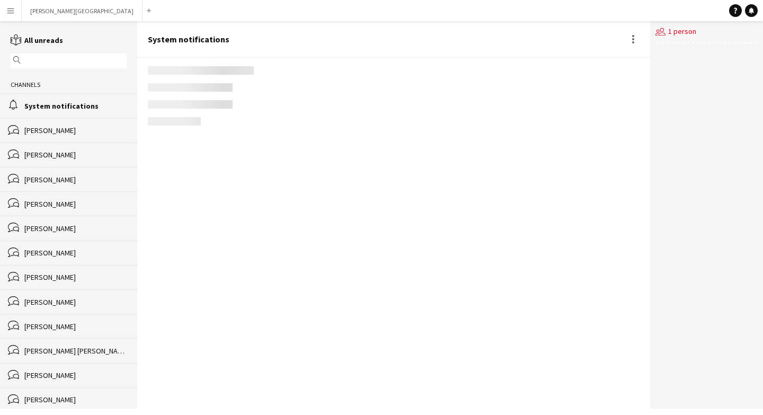
scroll to position [778, 0]
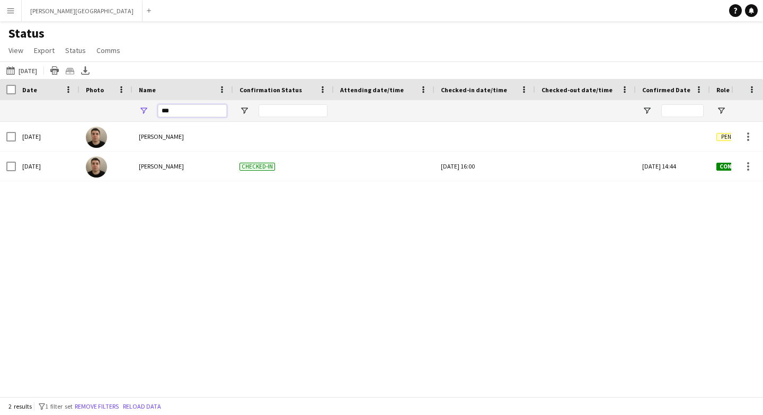
drag, startPoint x: 170, startPoint y: 109, endPoint x: 160, endPoint y: 109, distance: 10.1
click at [161, 109] on input "***" at bounding box center [192, 110] width 69 height 13
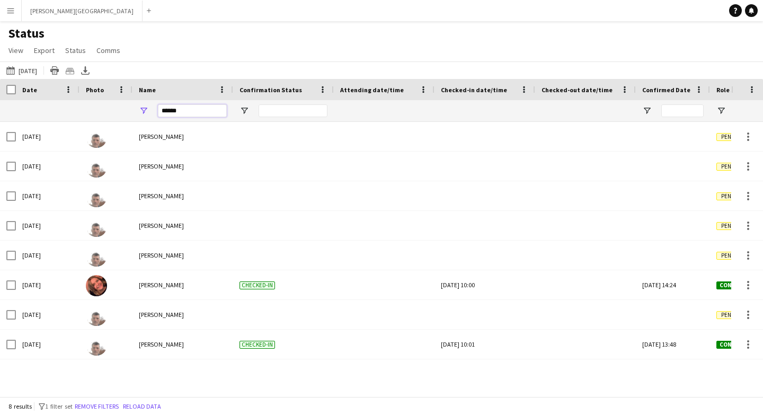
type input "******"
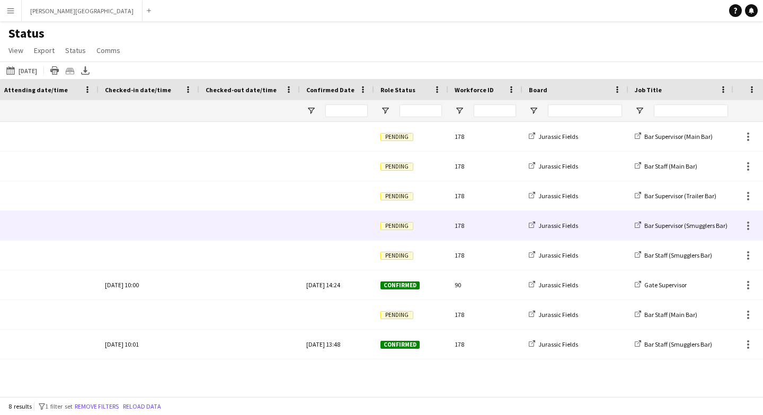
scroll to position [0, 661]
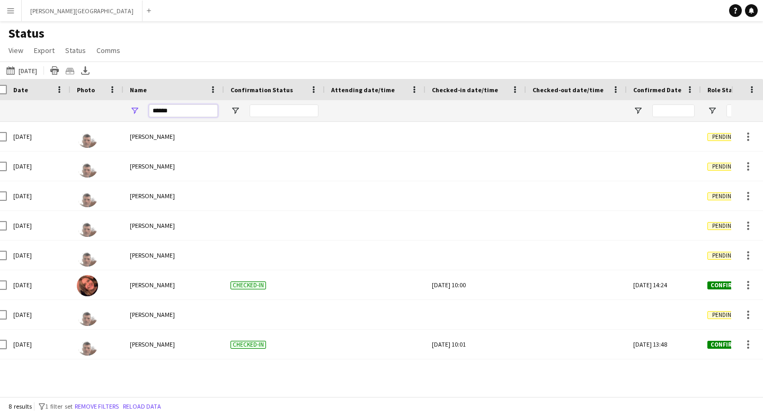
drag, startPoint x: 173, startPoint y: 111, endPoint x: 118, endPoint y: 111, distance: 55.1
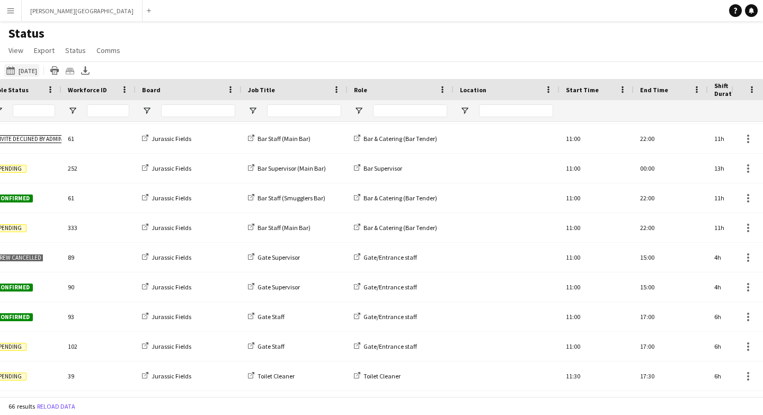
click at [28, 68] on button "Today Today" at bounding box center [21, 70] width 35 height 13
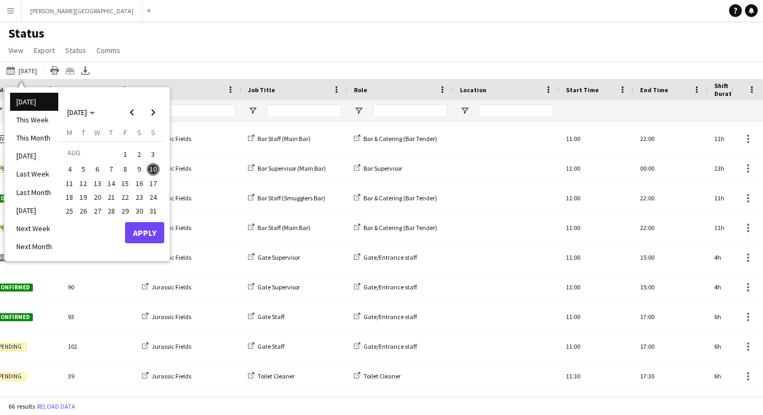
click at [69, 181] on span "11" at bounding box center [69, 183] width 13 height 13
click at [143, 235] on button "Apply" at bounding box center [144, 232] width 39 height 21
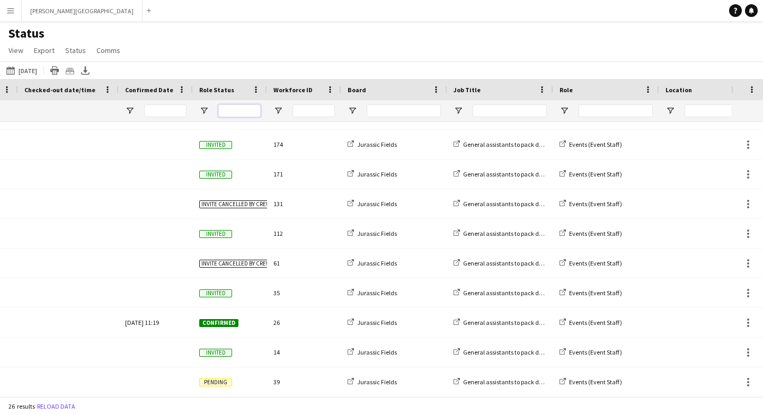
click at [239, 111] on input "Role Status Filter Input" at bounding box center [239, 110] width 42 height 13
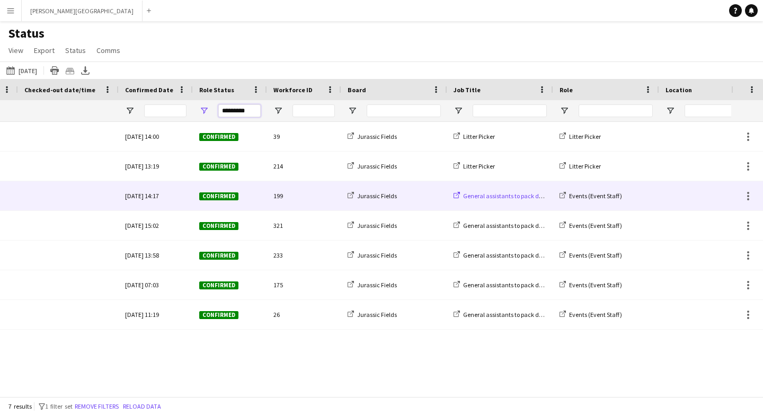
type input "*********"
click at [534, 196] on span "General assistants to pack down" at bounding box center [506, 196] width 87 height 8
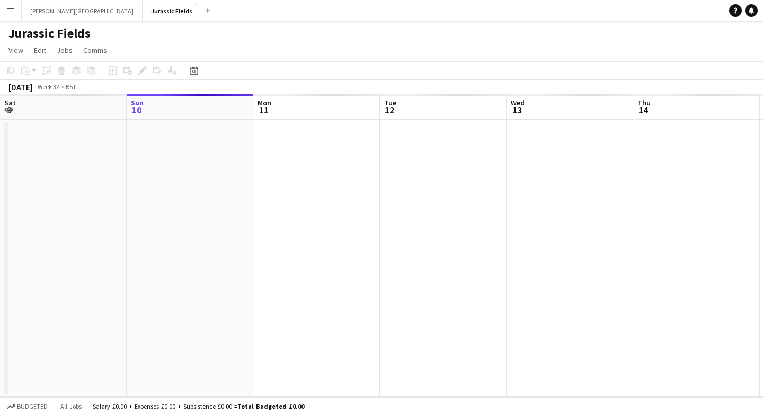
scroll to position [0, 364]
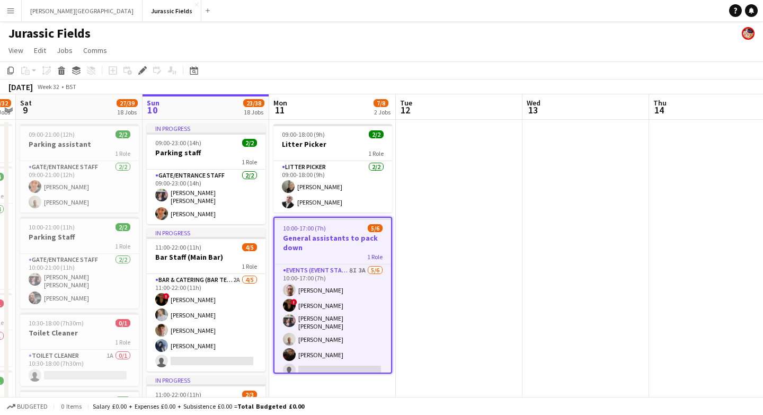
click at [19, 10] on button "Menu" at bounding box center [10, 10] width 21 height 21
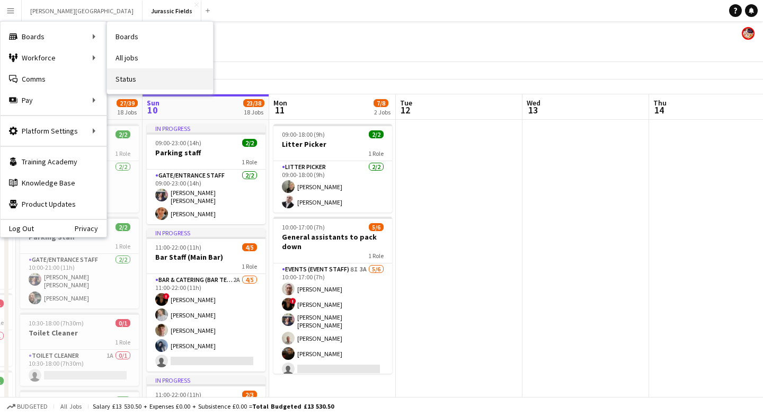
click at [146, 72] on link "Status" at bounding box center [160, 78] width 106 height 21
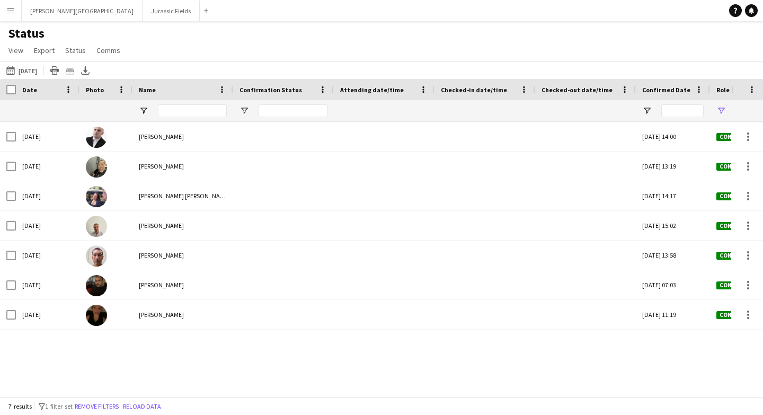
click at [189, 95] on div "Name" at bounding box center [176, 90] width 75 height 16
click at [175, 98] on div "Name 1" at bounding box center [183, 89] width 88 height 21
click at [168, 93] on div "Name 1" at bounding box center [176, 90] width 75 height 16
click at [170, 105] on input "Name Filter Input" at bounding box center [192, 110] width 69 height 13
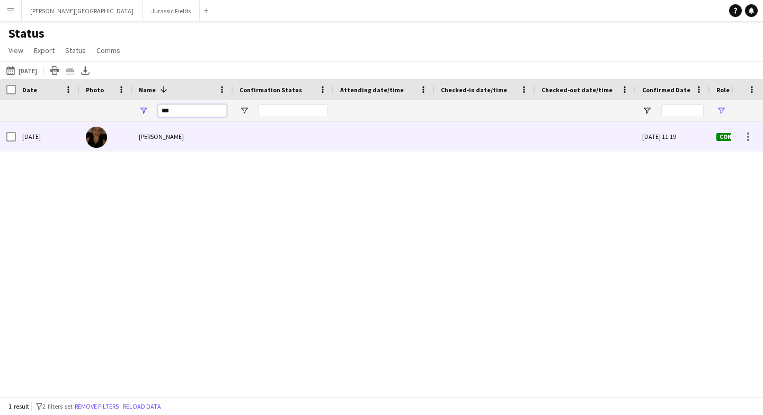
type input "****"
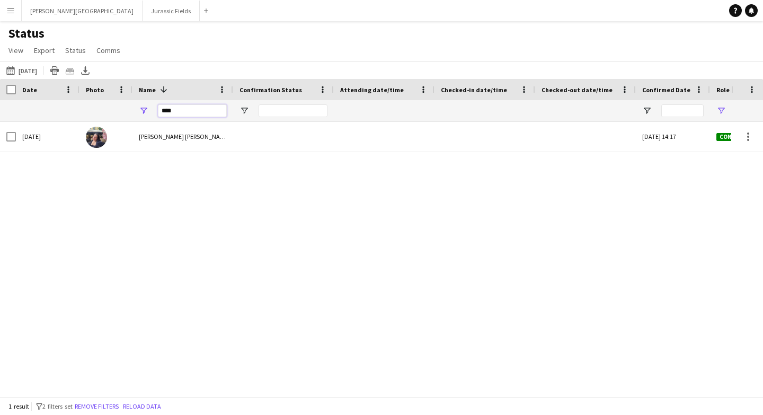
drag, startPoint x: 188, startPoint y: 111, endPoint x: 128, endPoint y: 109, distance: 60.5
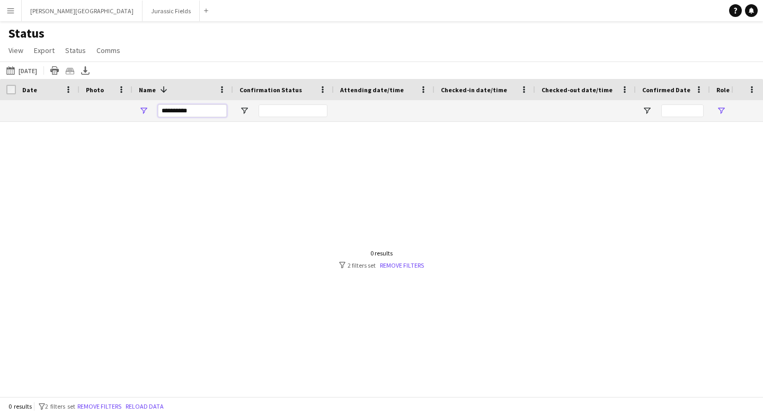
type input "**********"
type input "******"
click at [39, 74] on button "This Week [DATE]" at bounding box center [21, 70] width 35 height 13
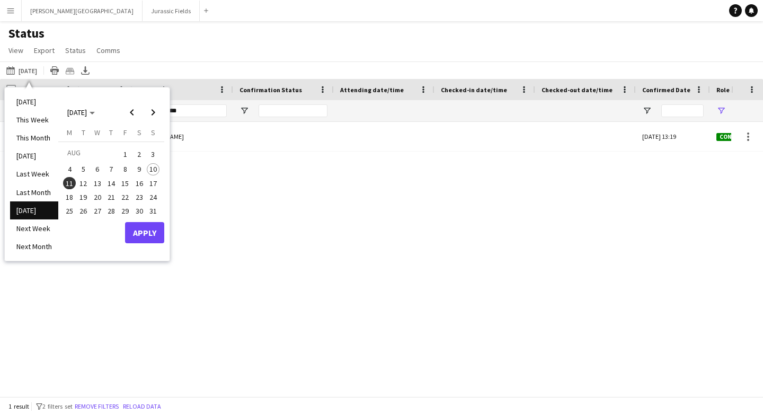
click at [152, 170] on span "10" at bounding box center [153, 169] width 13 height 13
click at [148, 230] on button "Apply" at bounding box center [144, 232] width 39 height 21
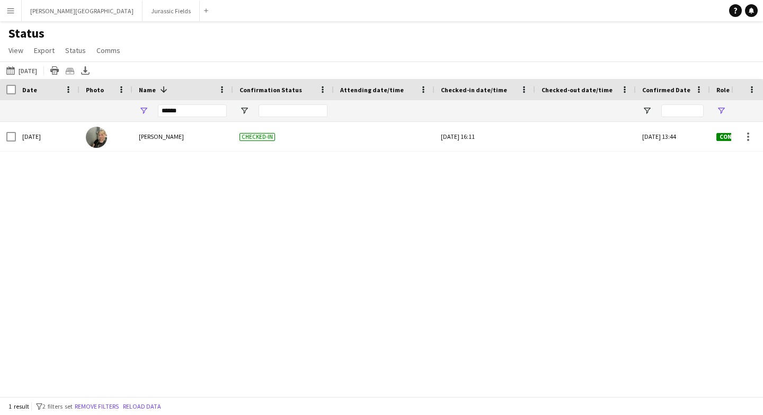
scroll to position [0, 91]
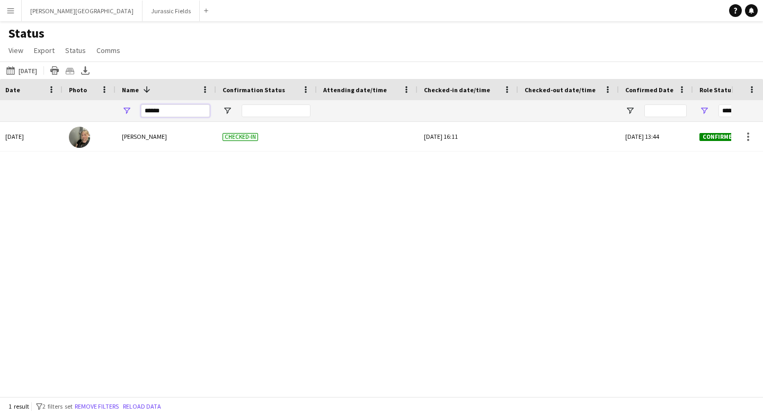
drag, startPoint x: 173, startPoint y: 109, endPoint x: 130, endPoint y: 108, distance: 42.4
click at [130, 108] on div "******" at bounding box center [166, 110] width 101 height 21
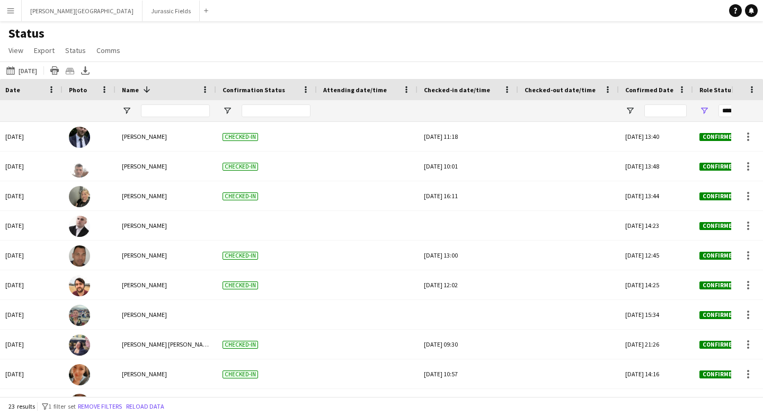
click at [213, 60] on div "Status View Views Default view New view Update view Delete view Edit name Custo…" at bounding box center [381, 43] width 763 height 36
click at [186, 100] on div at bounding box center [175, 110] width 69 height 21
click at [175, 111] on input "Name Filter Input" at bounding box center [175, 110] width 69 height 13
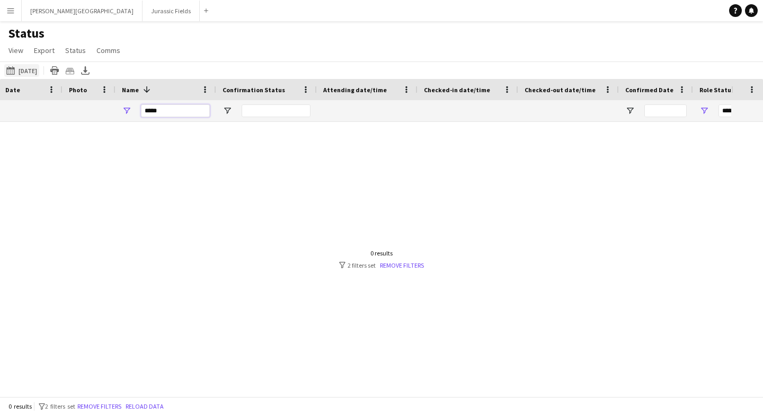
type input "*****"
click at [29, 69] on button "This Week [DATE]" at bounding box center [21, 70] width 35 height 13
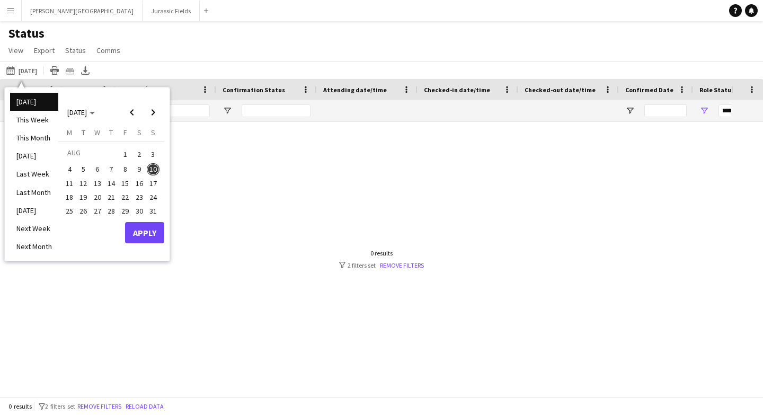
click at [70, 181] on span "11" at bounding box center [69, 183] width 13 height 13
click at [139, 240] on button "Apply" at bounding box center [144, 232] width 39 height 21
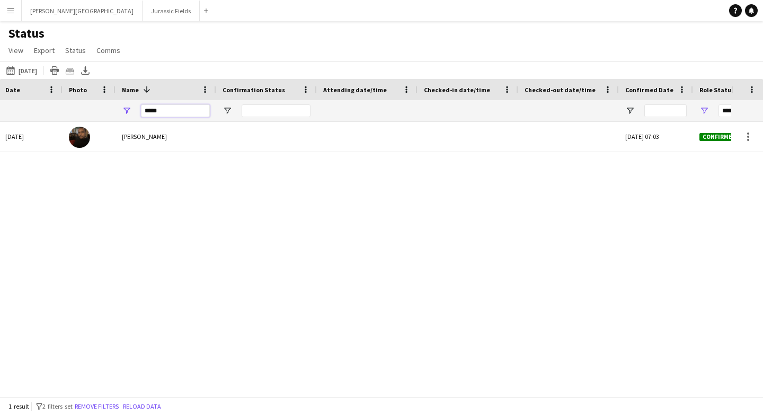
drag, startPoint x: 166, startPoint y: 113, endPoint x: 142, endPoint y: 113, distance: 24.4
click at [142, 113] on input "*****" at bounding box center [175, 110] width 69 height 13
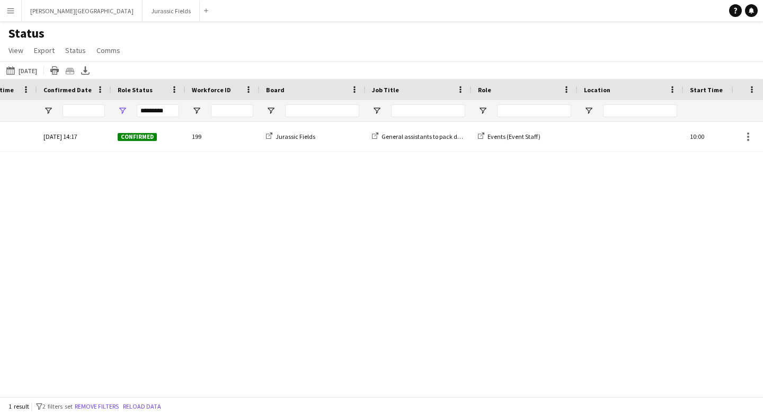
scroll to position [0, 681]
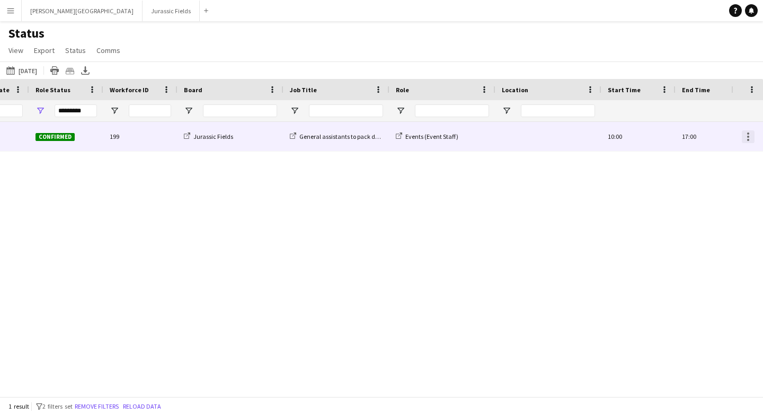
type input "****"
click at [751, 136] on div at bounding box center [748, 136] width 13 height 13
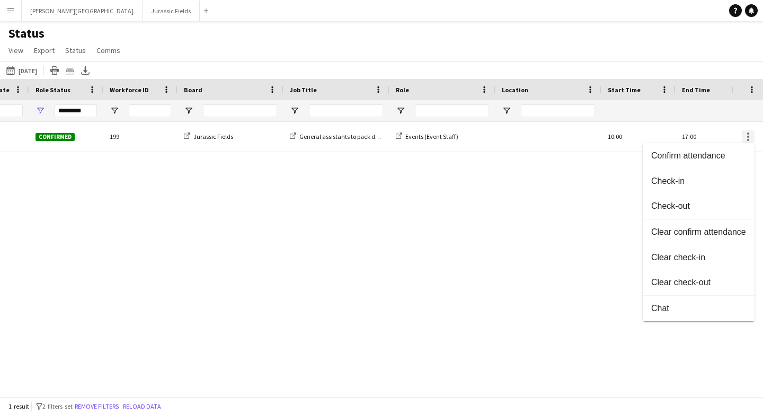
click at [751, 136] on div at bounding box center [381, 207] width 763 height 415
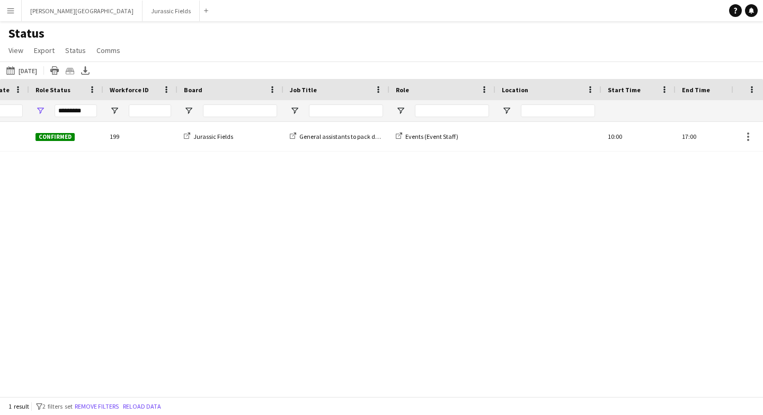
click at [372, 271] on div "[DATE] 14:17 Confirmed 199 Jurassic Fields General assistants to pack down Even…" at bounding box center [365, 259] width 731 height 275
click at [8, 8] on app-icon "Menu" at bounding box center [10, 10] width 8 height 8
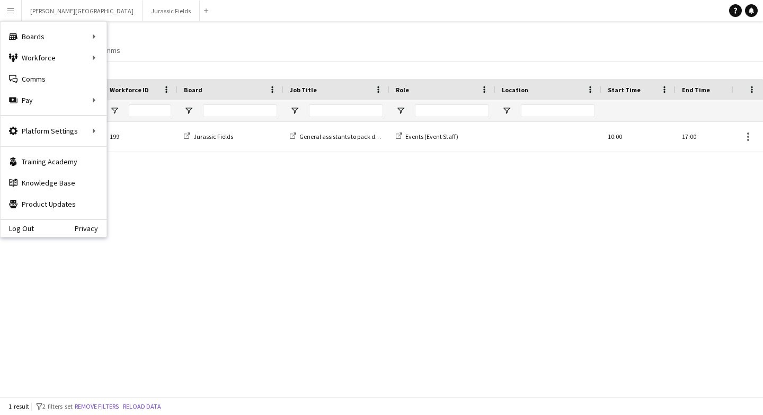
click at [269, 243] on div "[DATE] 14:17 Confirmed 199 Jurassic Fields General assistants to pack down Even…" at bounding box center [365, 259] width 731 height 275
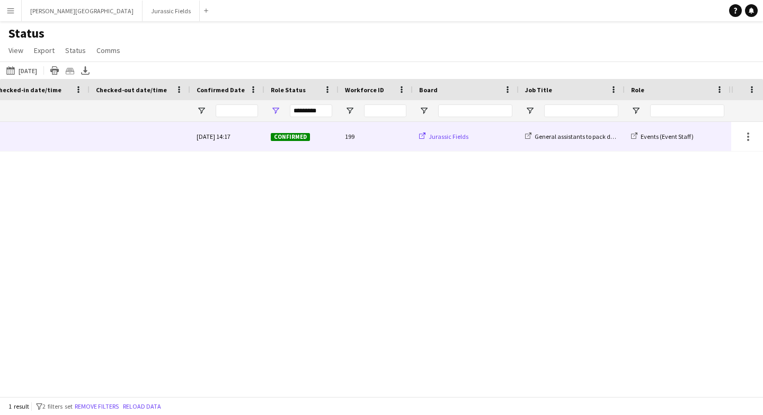
scroll to position [0, 370]
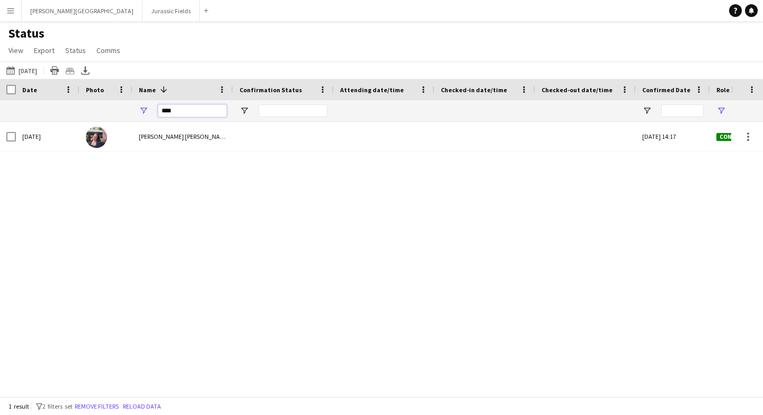
drag, startPoint x: 178, startPoint y: 108, endPoint x: 152, endPoint y: 110, distance: 26.1
click at [152, 110] on div "****" at bounding box center [183, 110] width 101 height 21
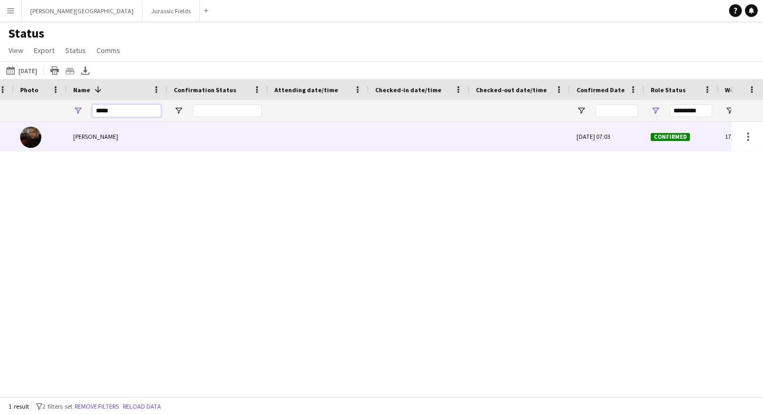
scroll to position [0, 167]
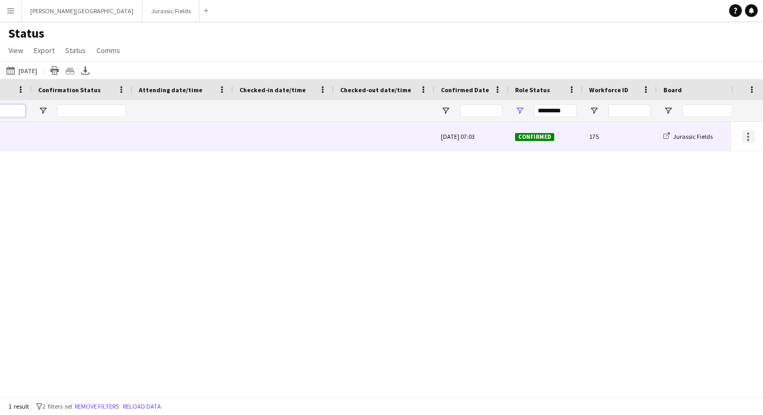
type input "*****"
click at [742, 138] on div at bounding box center [748, 136] width 13 height 13
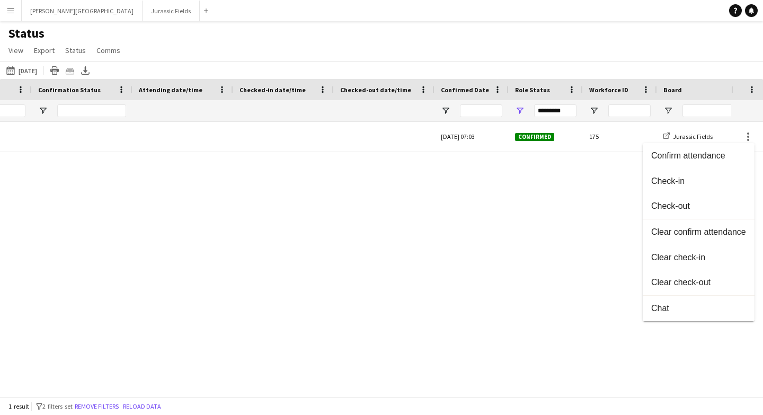
click at [516, 120] on div at bounding box center [381, 207] width 763 height 415
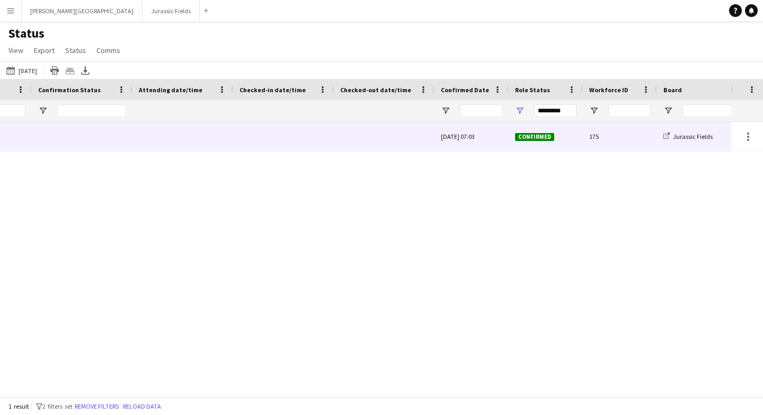
click at [540, 145] on div "Confirmed" at bounding box center [546, 136] width 74 height 29
click at [489, 140] on div "[DATE] 07:03" at bounding box center [472, 136] width 74 height 29
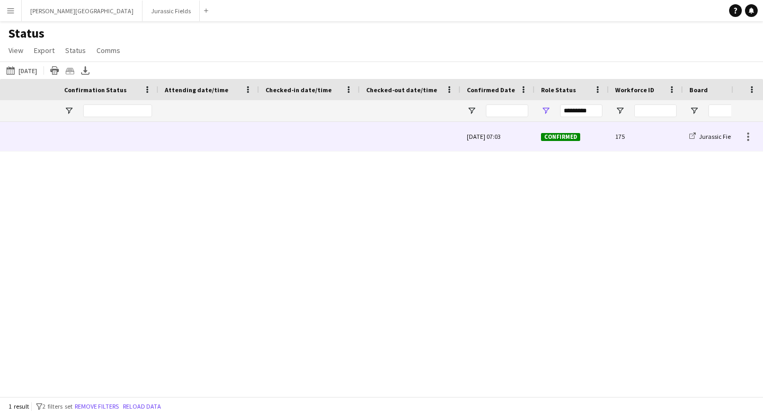
scroll to position [0, 361]
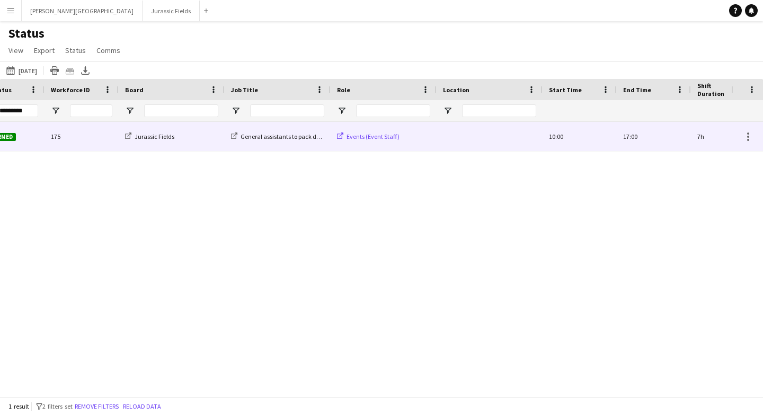
click at [340, 133] on icon at bounding box center [340, 136] width 6 height 6
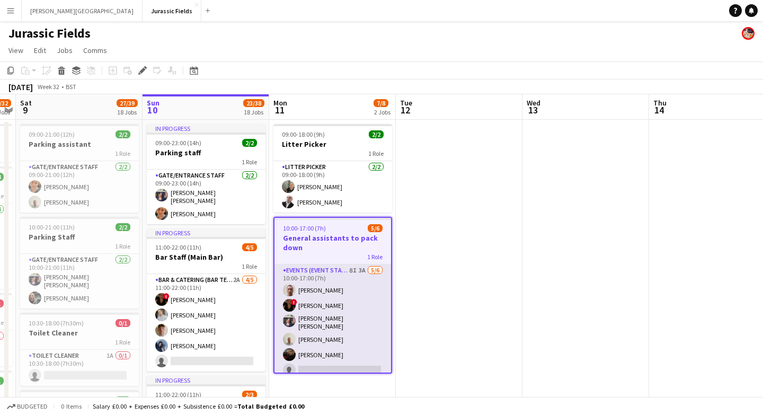
scroll to position [5, 0]
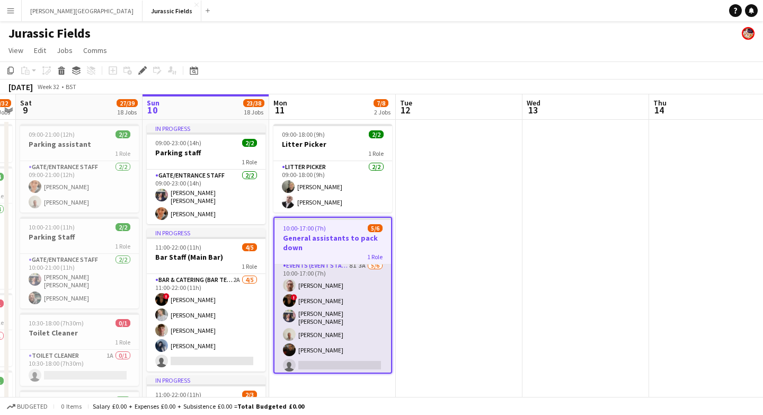
click at [313, 300] on app-card-role "Events (Event Staff) 8I 3A 5/6 10:00-17:00 (7h) Paul Wood ! Lucy Easton Mary El…" at bounding box center [333, 318] width 117 height 116
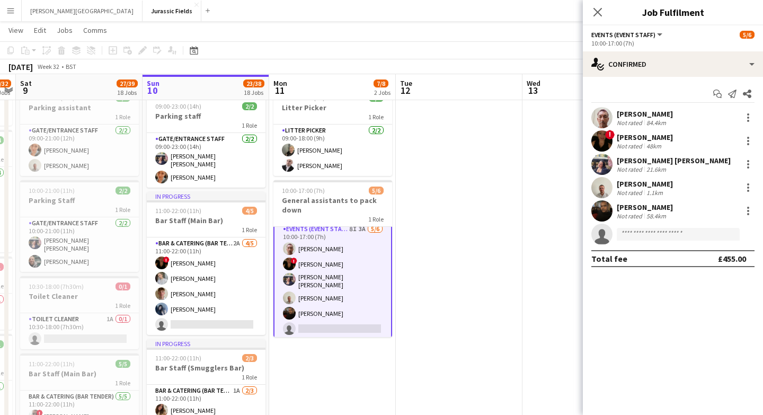
scroll to position [36, 0]
click at [754, 210] on div at bounding box center [748, 211] width 13 height 13
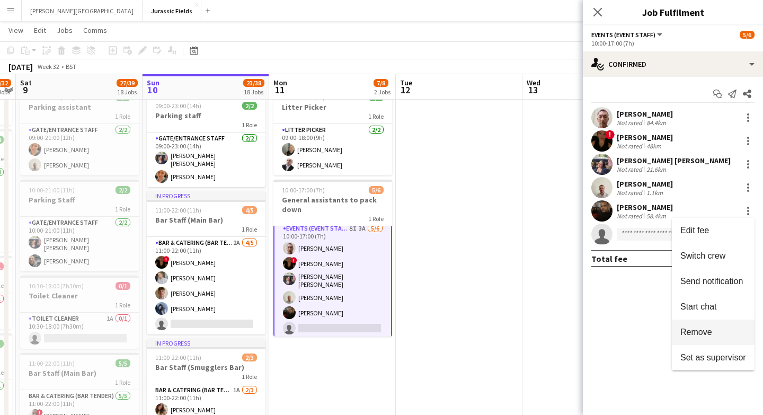
click at [707, 331] on span "Remove" at bounding box center [697, 332] width 32 height 9
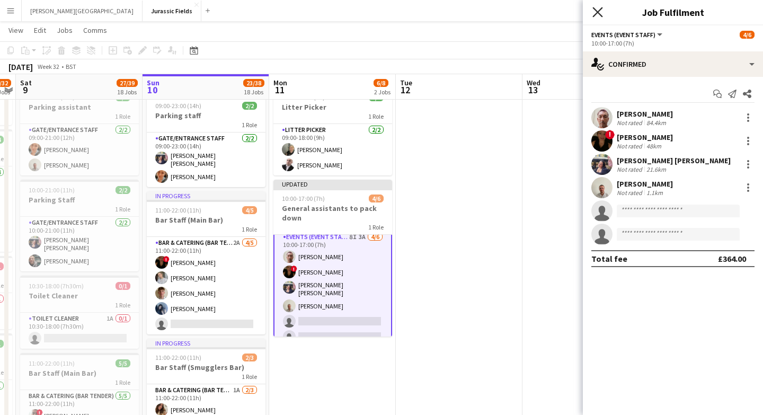
click at [599, 15] on icon "Close pop-in" at bounding box center [598, 12] width 10 height 10
